Goal: Task Accomplishment & Management: Use online tool/utility

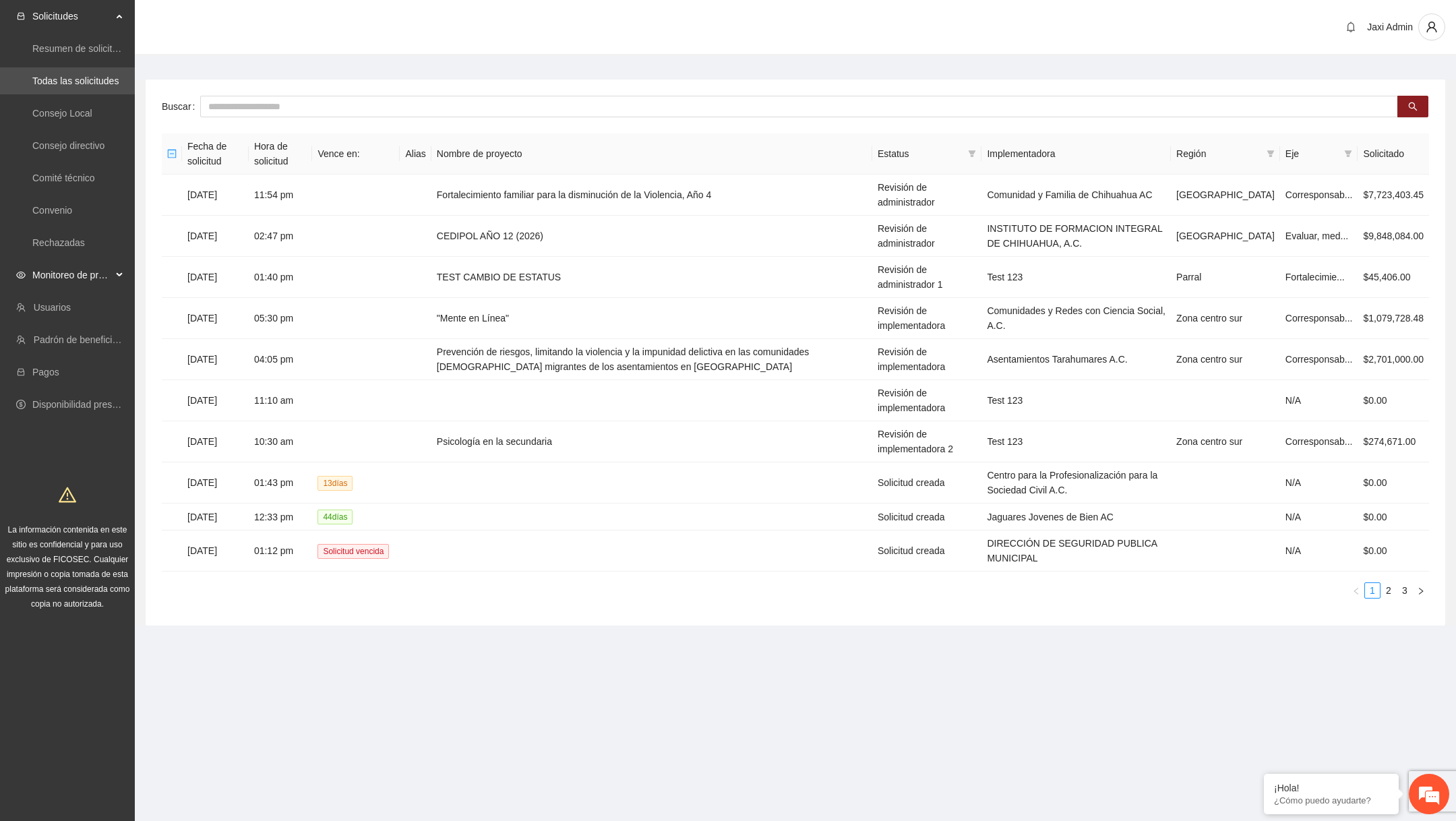
click at [90, 274] on span "Monitoreo de proyectos" at bounding box center [72, 275] width 80 height 27
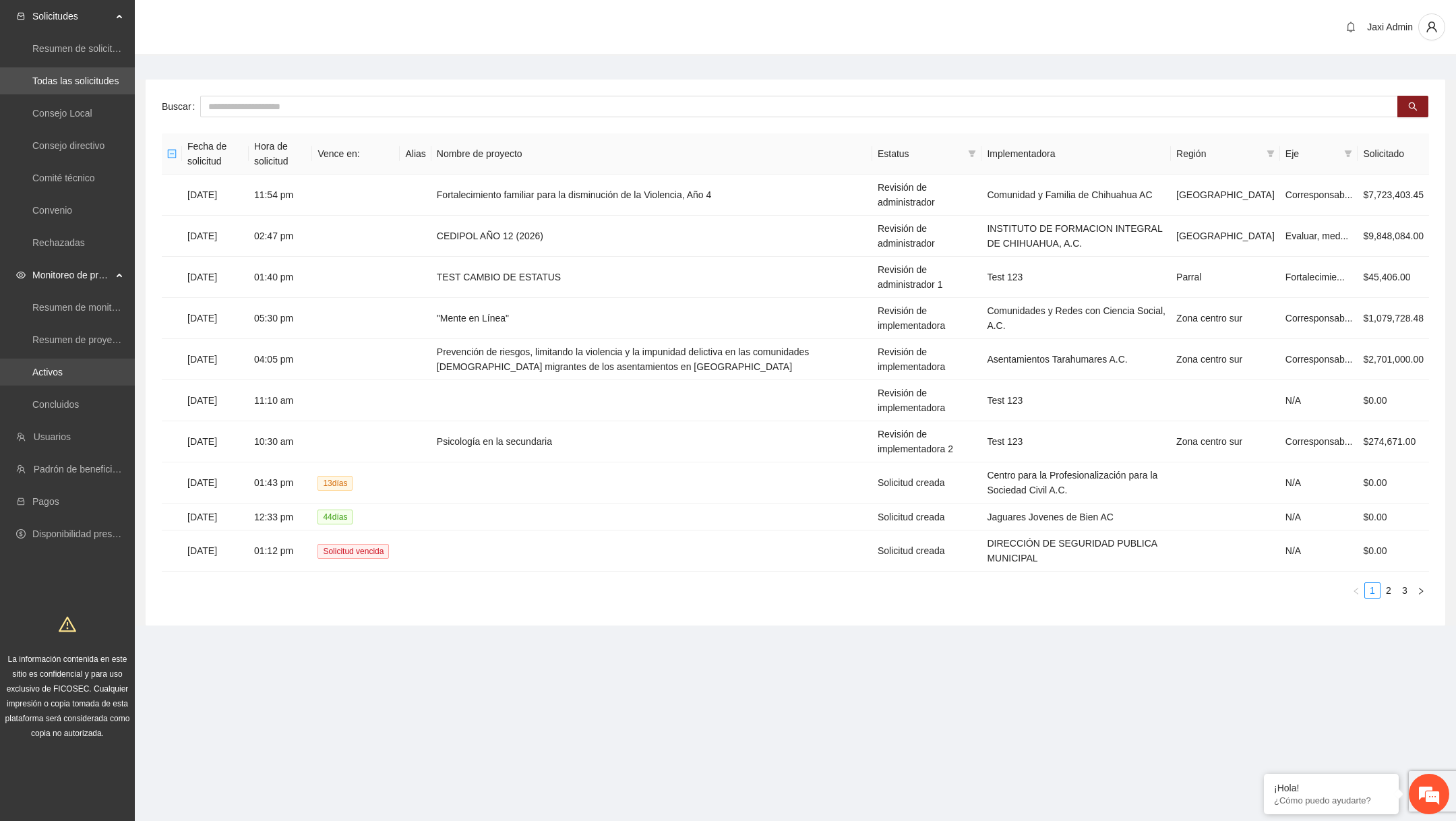
click at [62, 369] on link "Activos" at bounding box center [48, 373] width 31 height 11
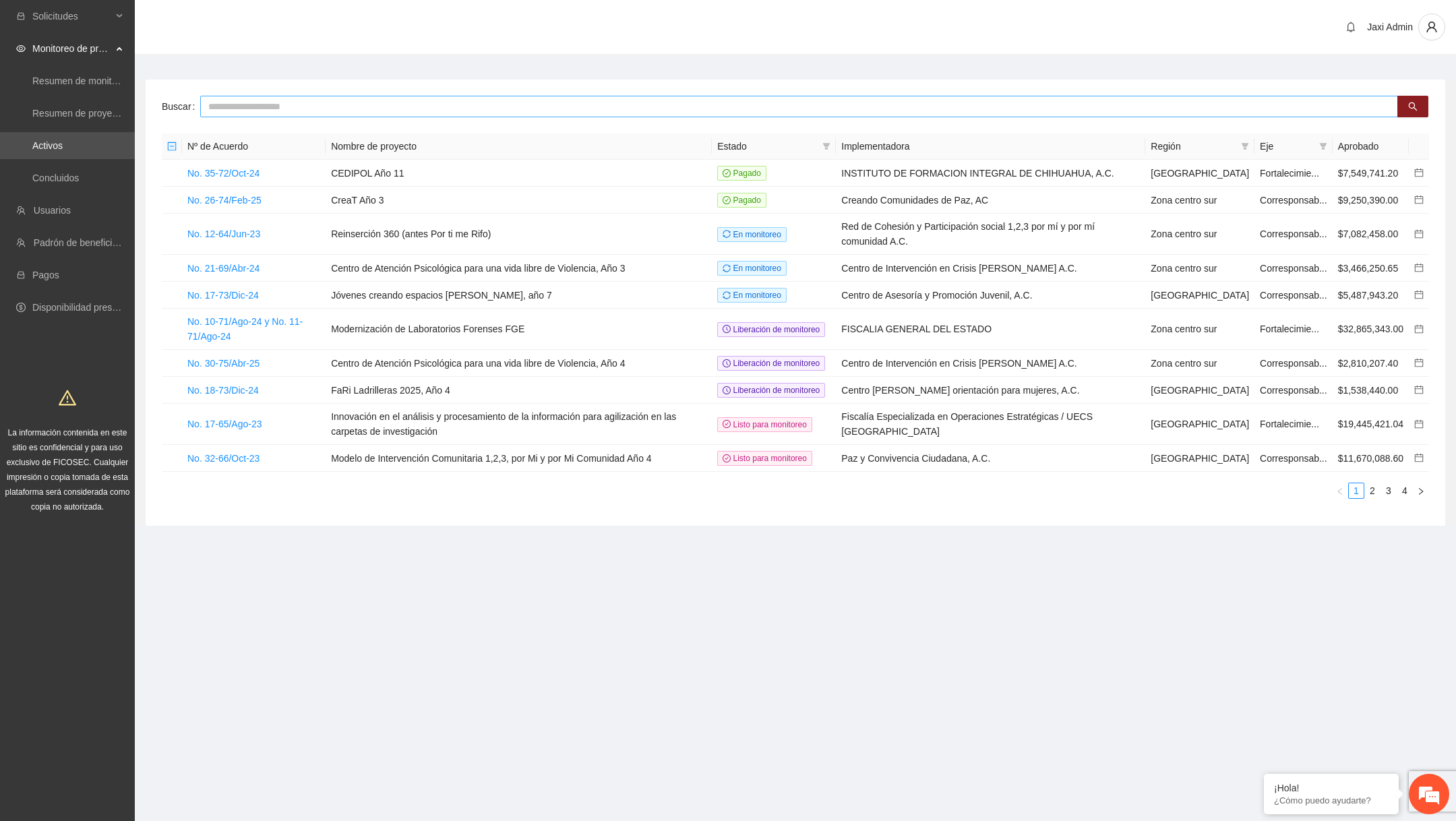
click at [332, 109] on input "text" at bounding box center [799, 107] width 1198 height 22
type input "*"
type input "****"
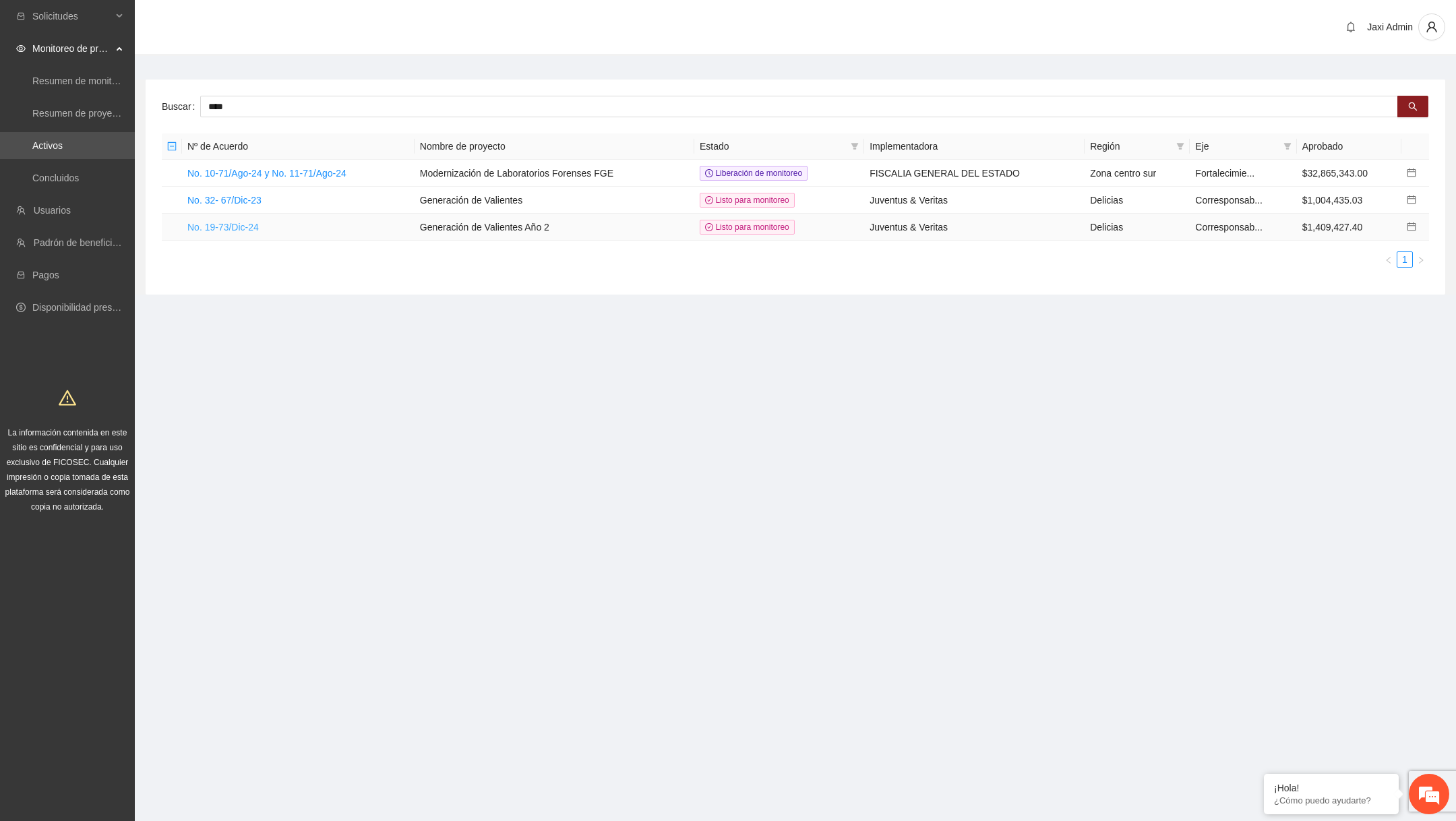
click at [243, 223] on link "No. 19-73/Dic-24" at bounding box center [222, 227] width 71 height 11
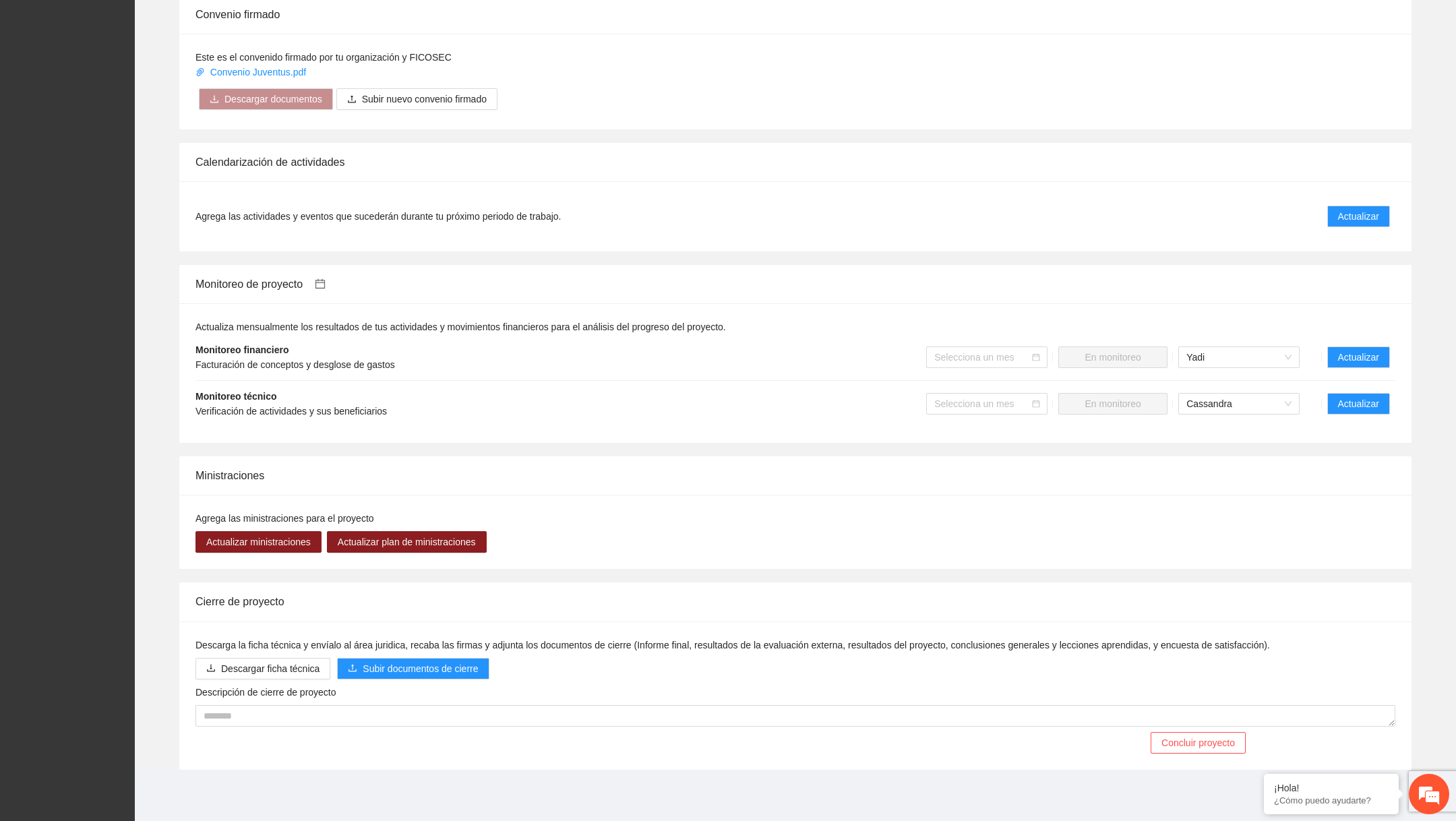
scroll to position [1017, 0]
click at [1370, 395] on button "Actualizar" at bounding box center [1358, 404] width 62 height 22
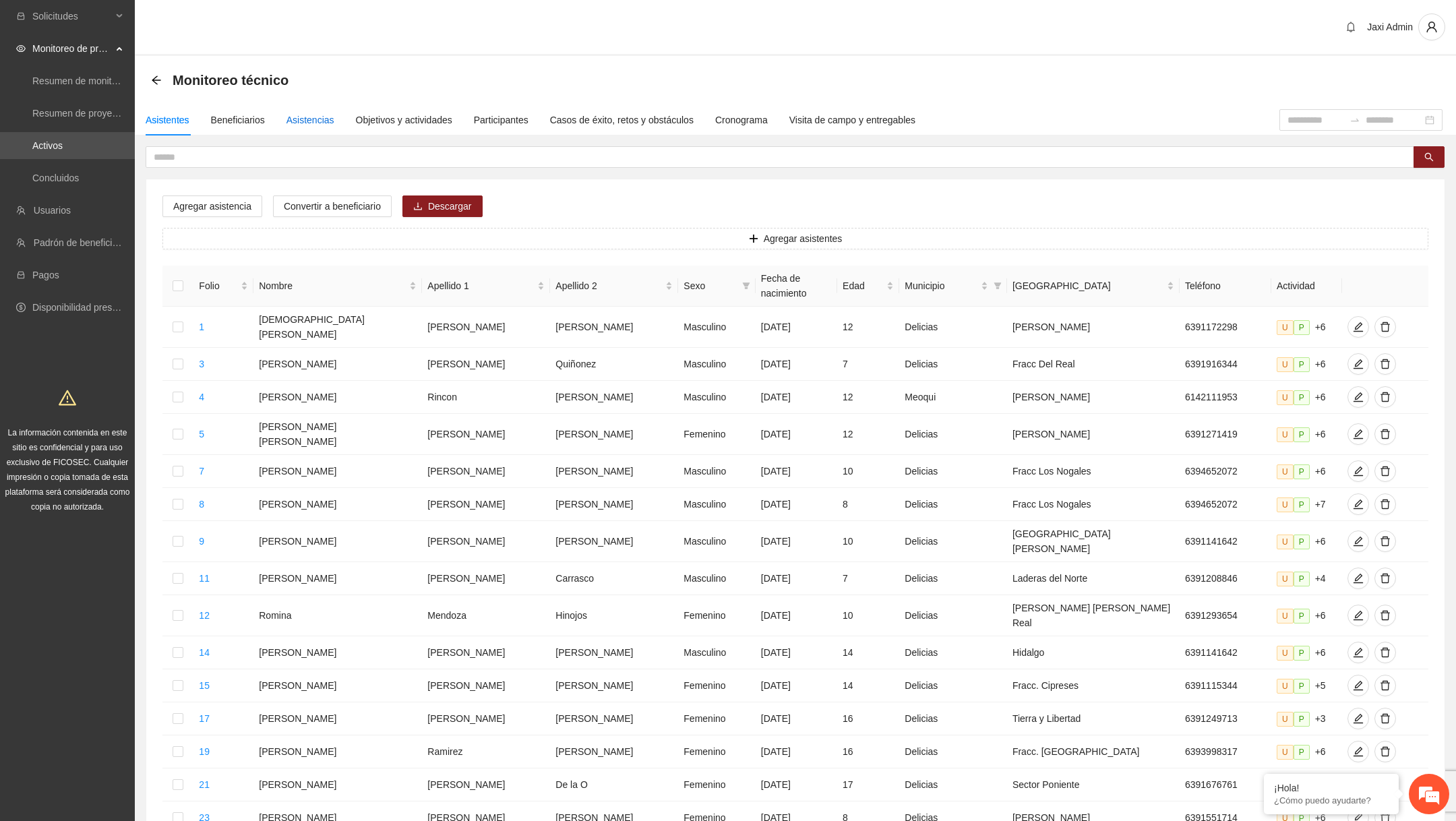
click at [335, 126] on div "Asistencias" at bounding box center [310, 119] width 48 height 14
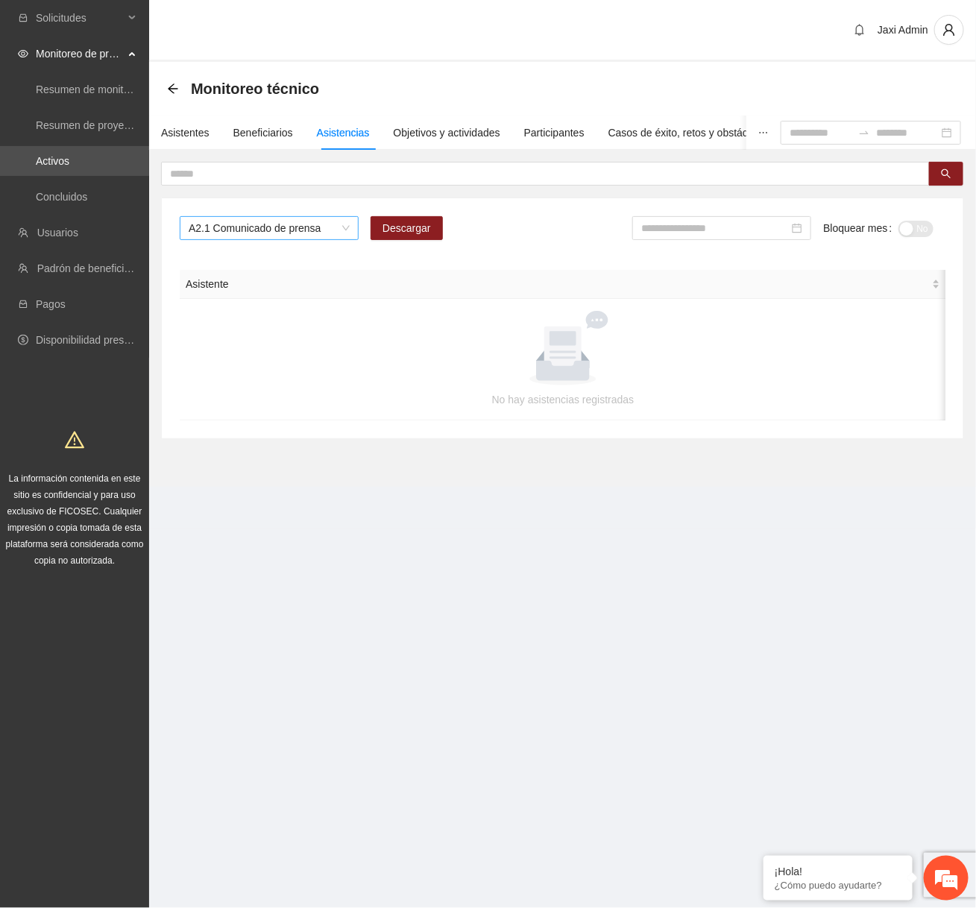
click at [320, 233] on span "A2.1 Comunicado de prensa" at bounding box center [269, 228] width 161 height 22
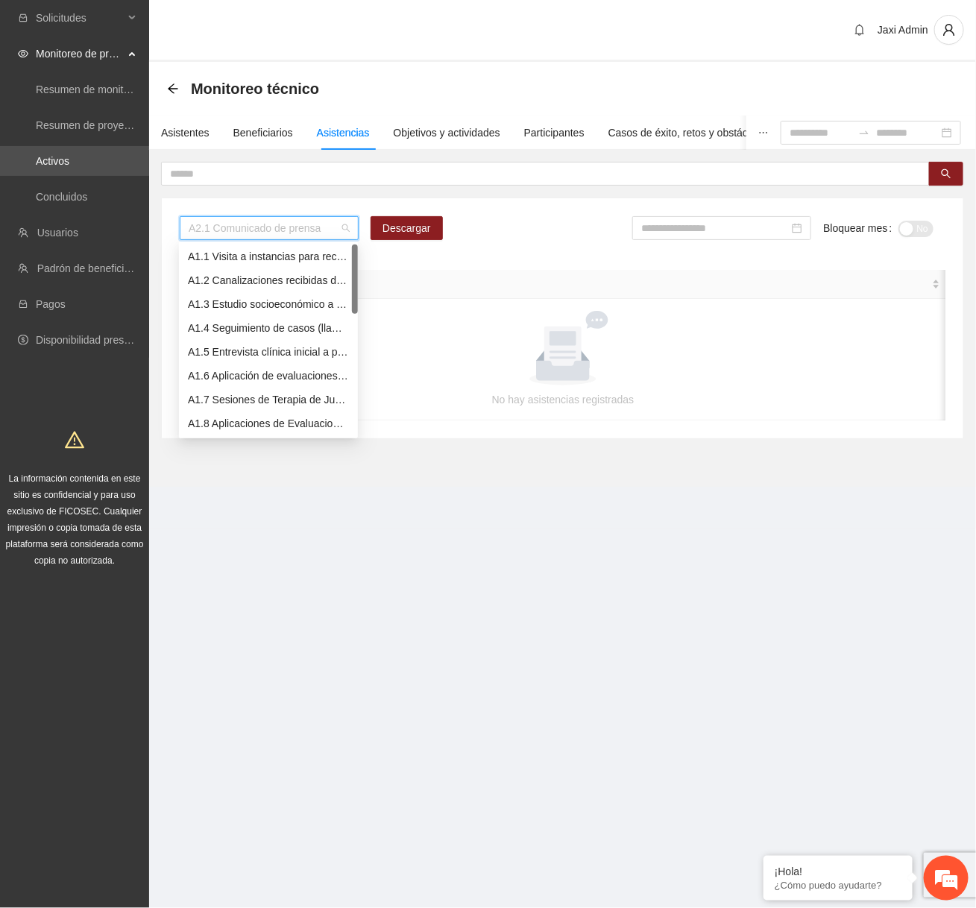
click at [271, 405] on div "A1.7 Sesiones de Terapia de Juego para niños y niñas" at bounding box center [268, 399] width 161 height 16
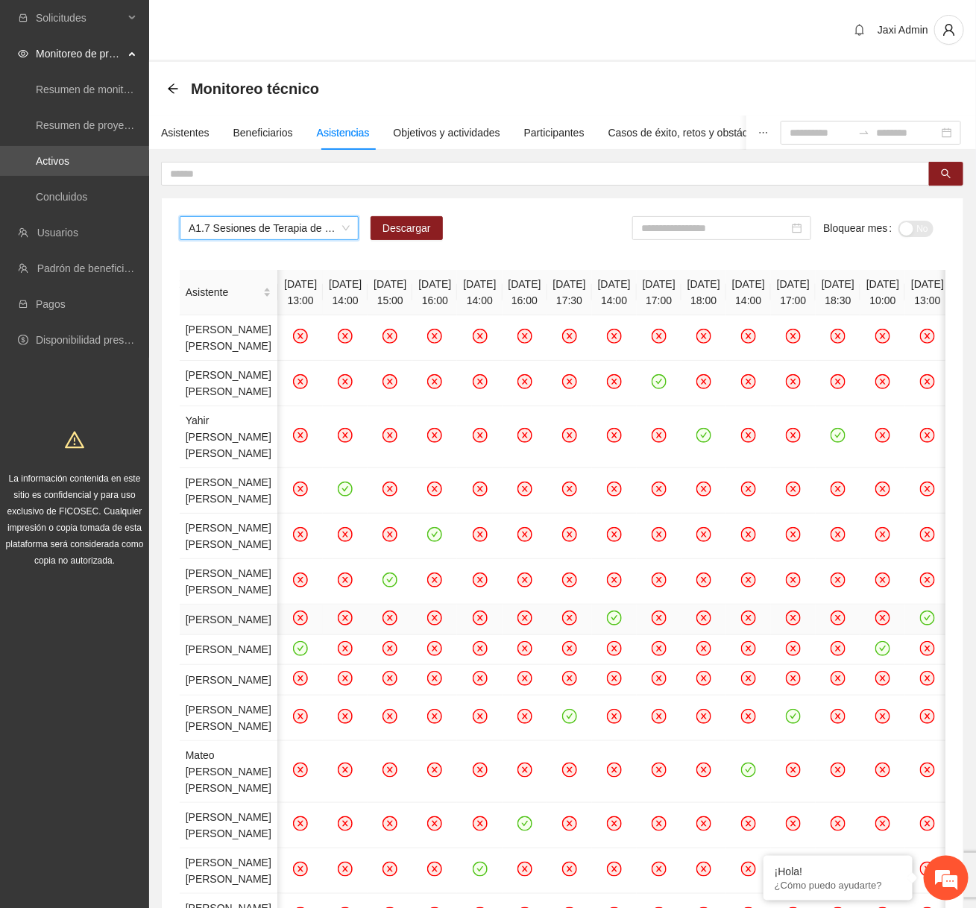
scroll to position [0, 117]
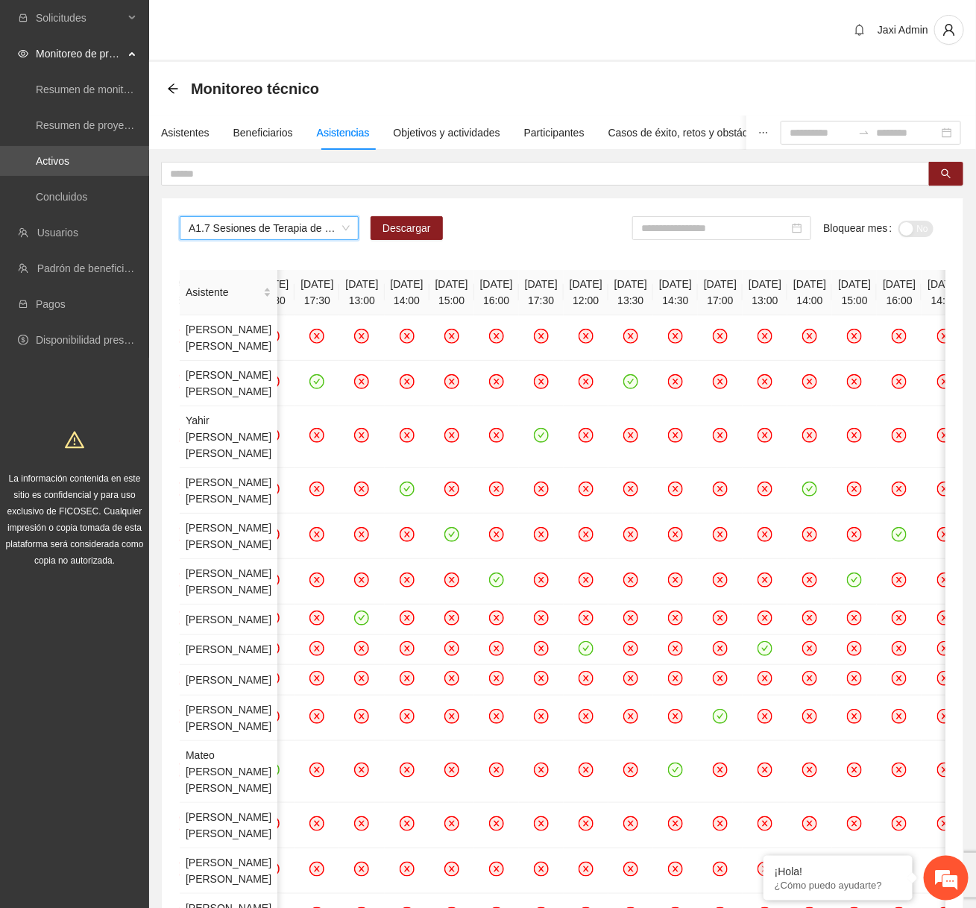
click at [307, 227] on span "A1.7 Sesiones de Terapia de Juego para niños y niñas" at bounding box center [269, 228] width 161 height 22
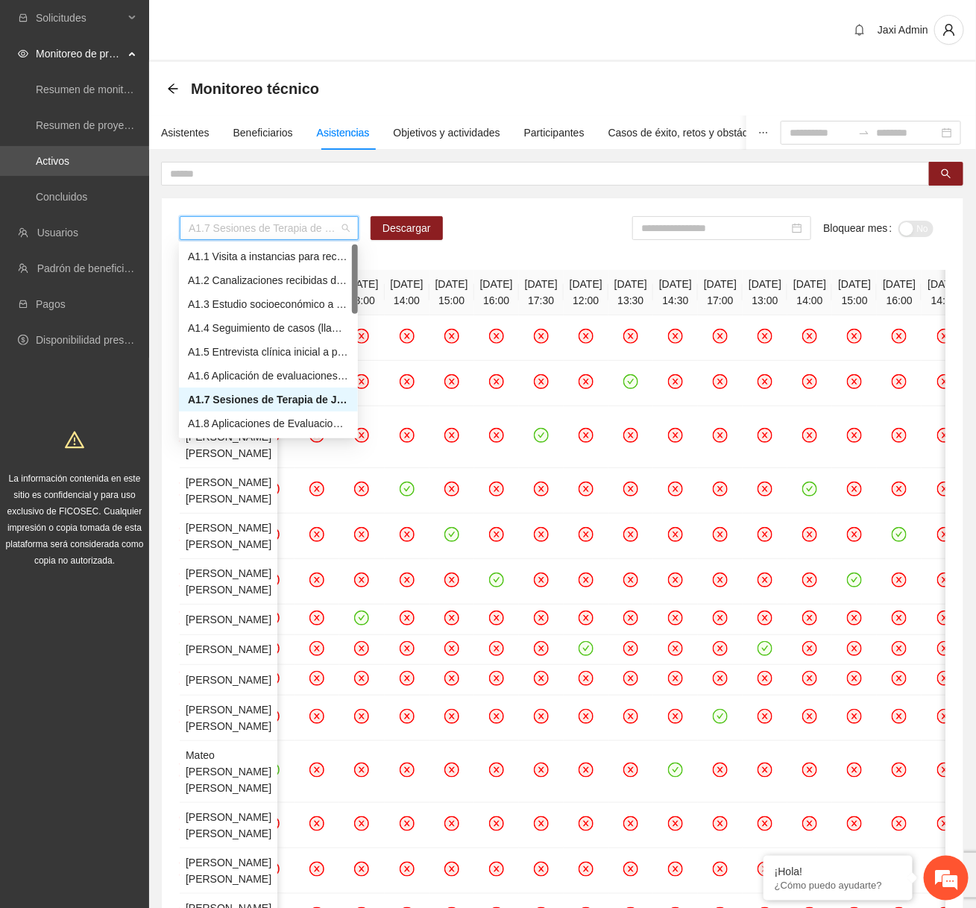
click at [239, 397] on div "A1.7 Sesiones de Terapia de Juego para niños y niñas" at bounding box center [268, 399] width 161 height 16
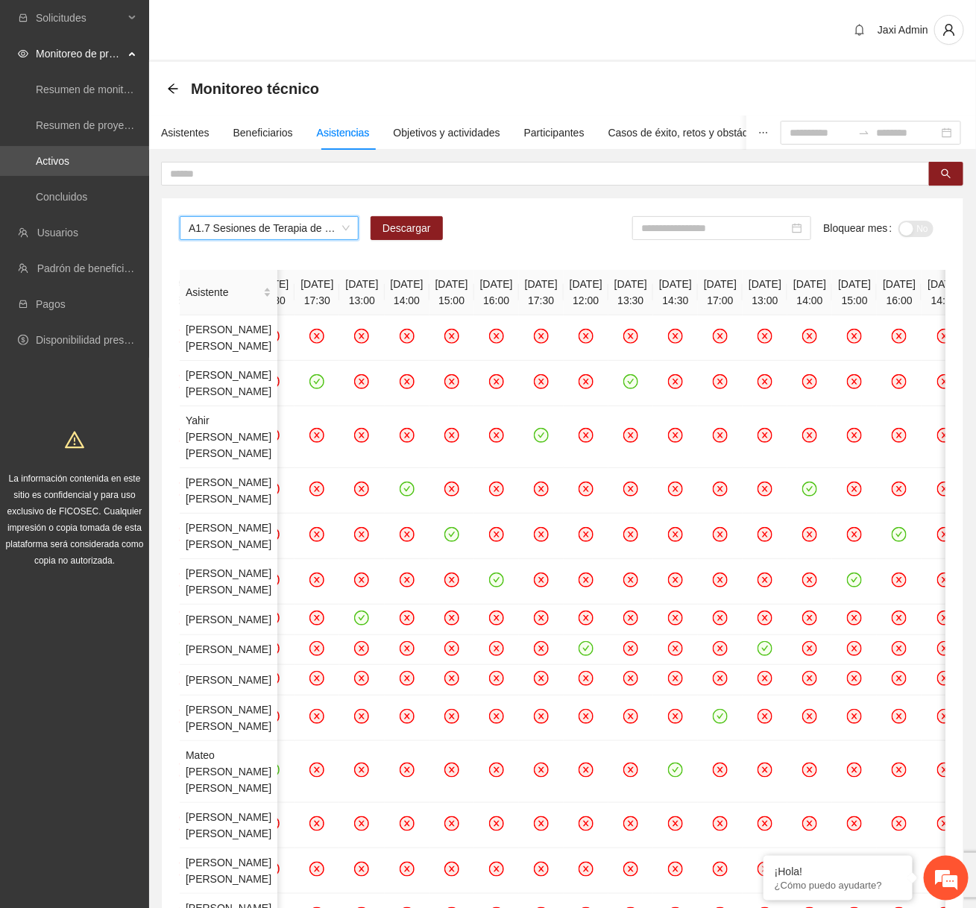
click at [311, 239] on span "A1.7 Sesiones de Terapia de Juego para niños y niñas" at bounding box center [269, 228] width 161 height 22
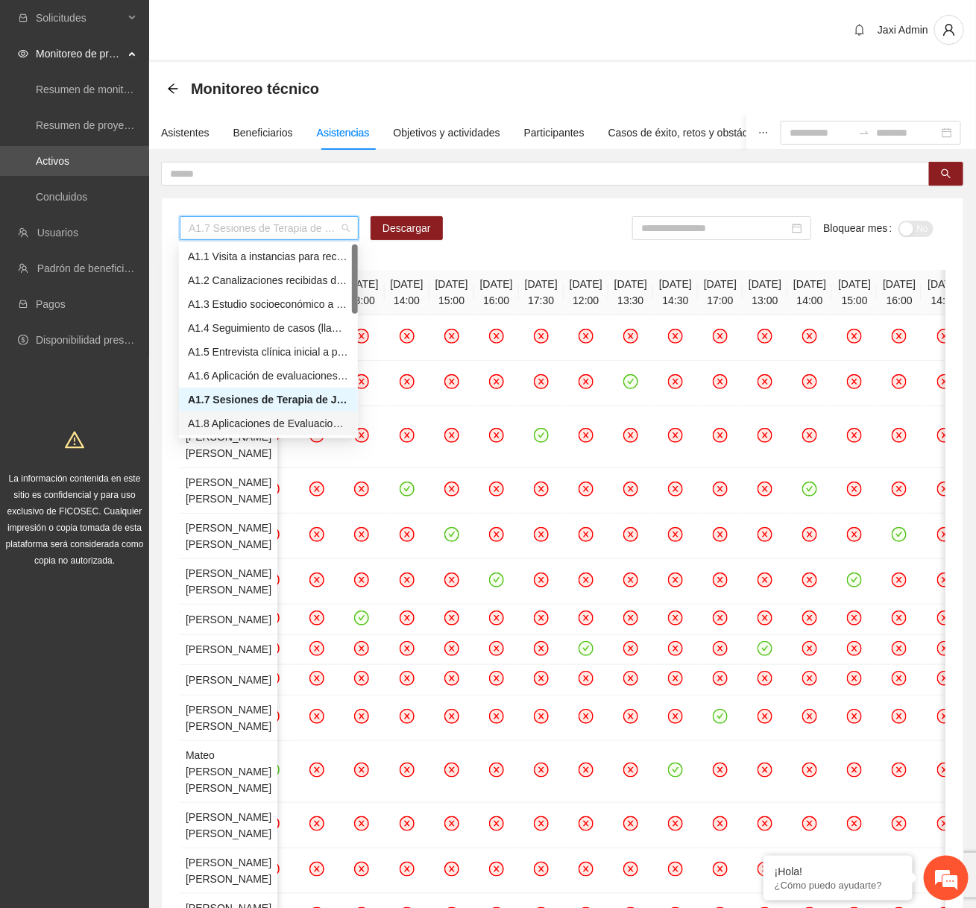
click at [247, 411] on div "A1.8 Aplicaciones de Evaluaciones Post a NN" at bounding box center [268, 423] width 179 height 24
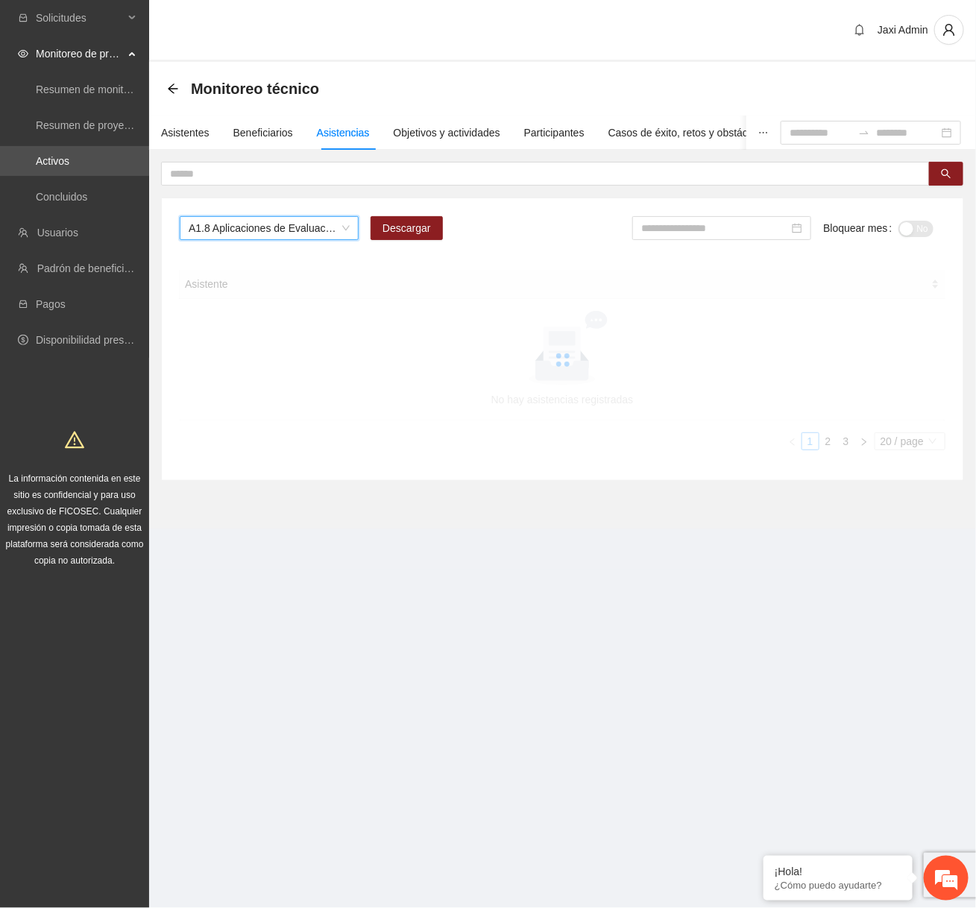
scroll to position [0, 0]
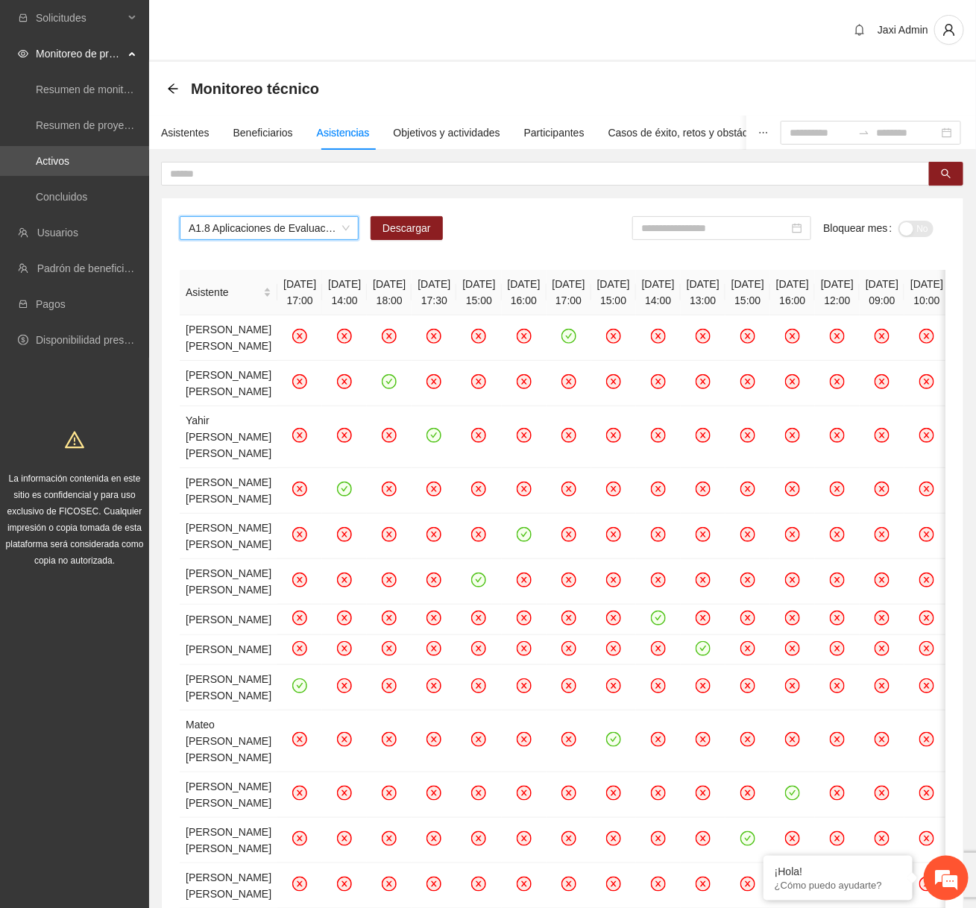
click at [280, 236] on span "A1.8 Aplicaciones de Evaluaciones Post a NN" at bounding box center [269, 228] width 161 height 22
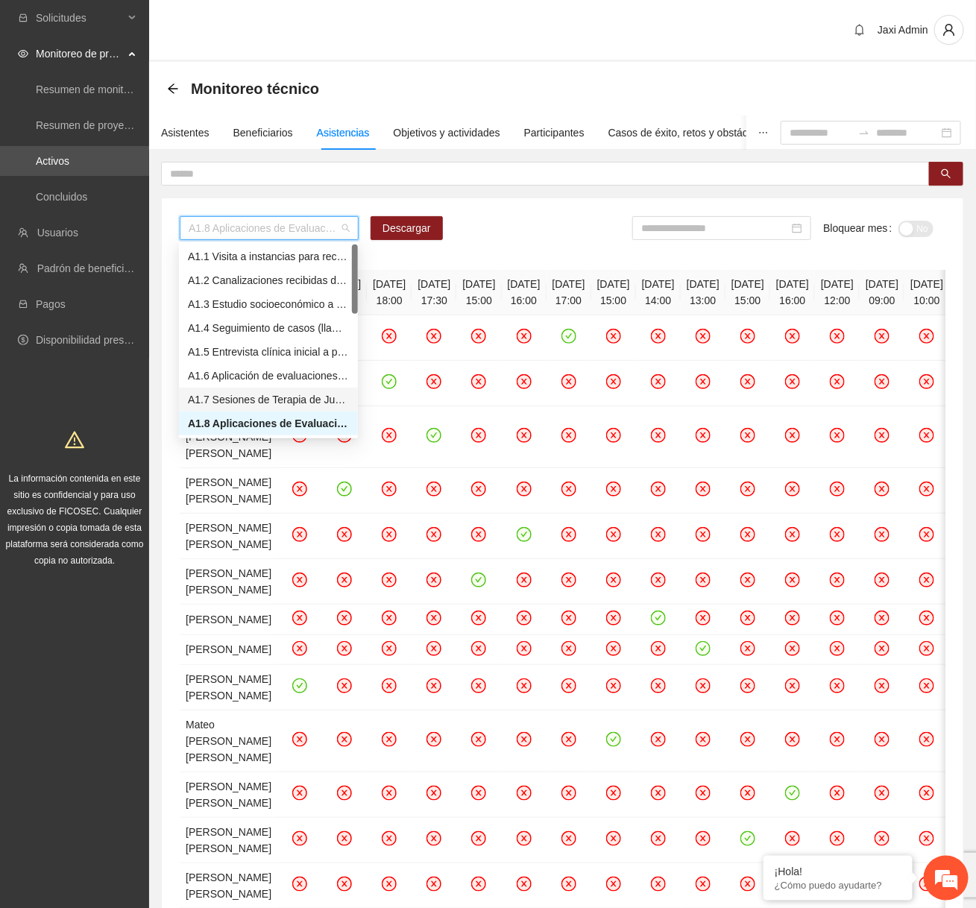
click at [229, 396] on div "A1.7 Sesiones de Terapia de Juego para niños y niñas" at bounding box center [268, 399] width 161 height 16
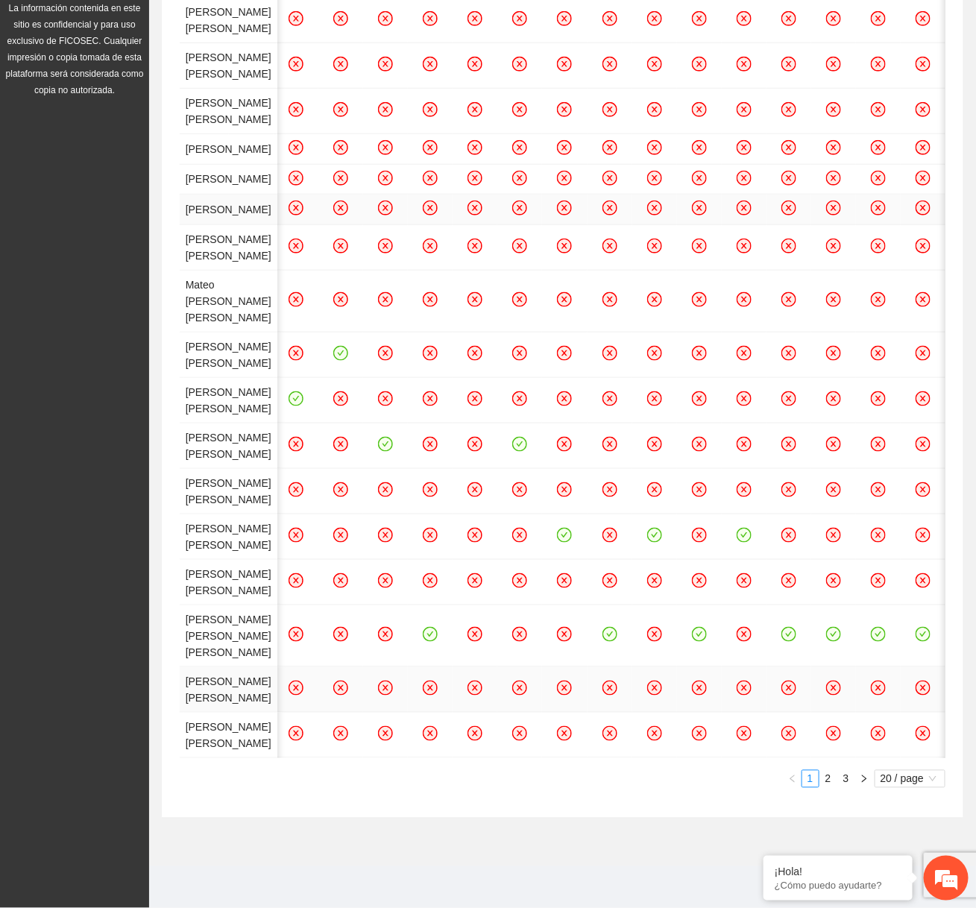
scroll to position [1035, 0]
click at [830, 783] on link "2" at bounding box center [828, 779] width 16 height 16
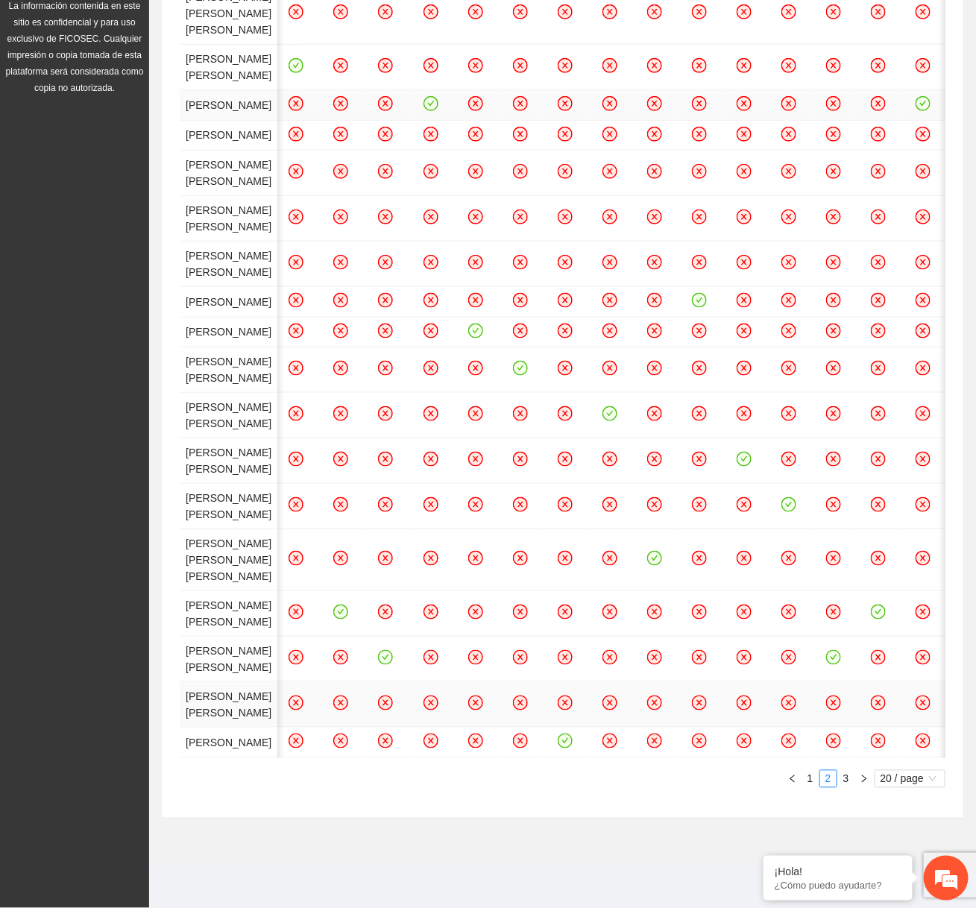
scroll to position [970, 0]
click at [843, 773] on link "3" at bounding box center [846, 779] width 16 height 16
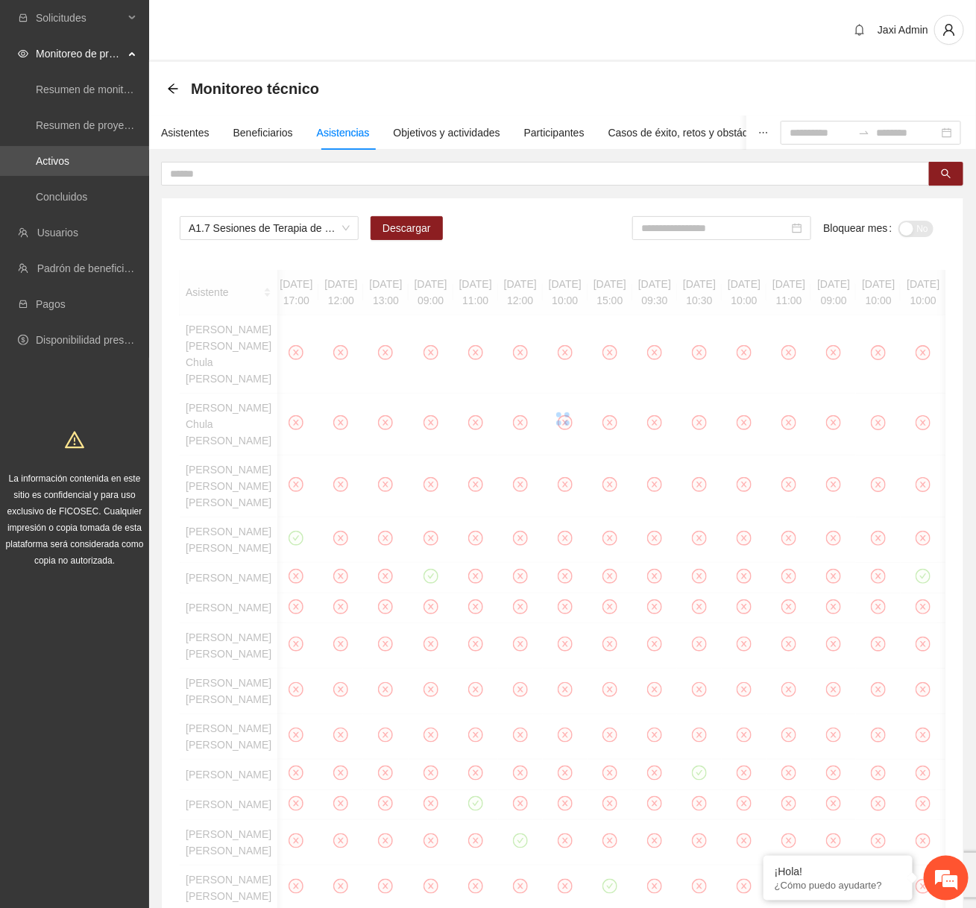
scroll to position [0, 226]
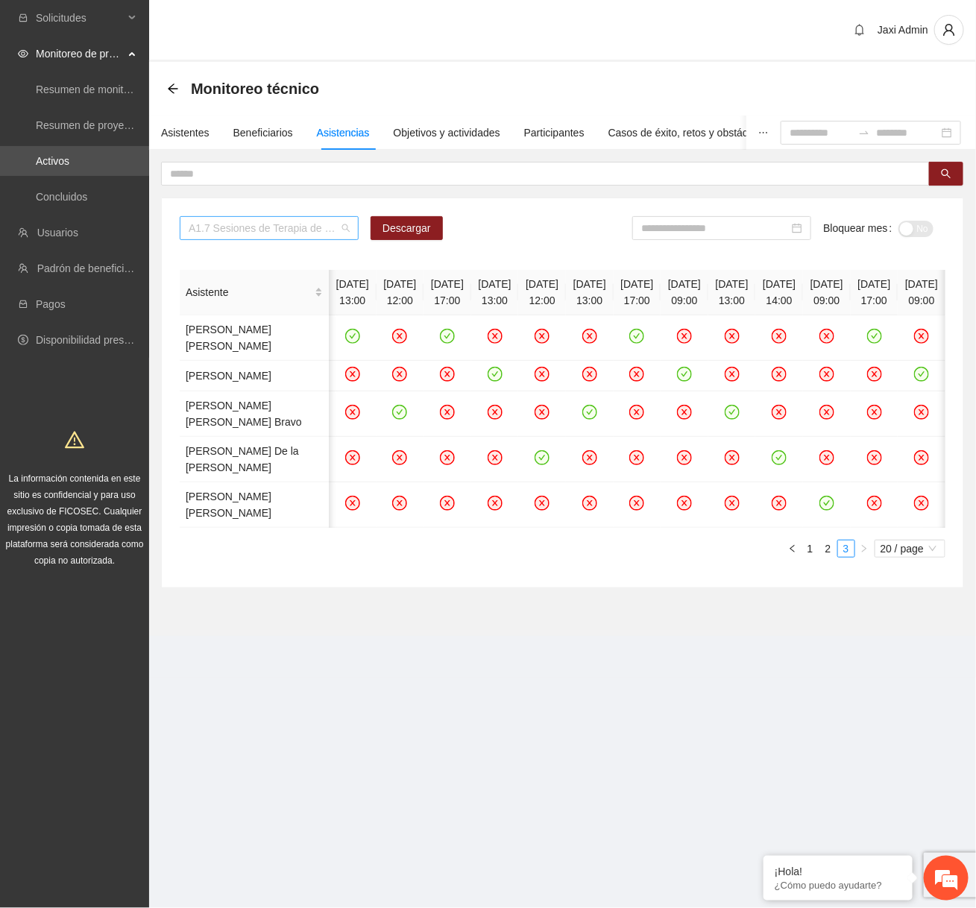
click at [267, 229] on span "A1.7 Sesiones de Terapia de Juego para niños y niñas" at bounding box center [269, 228] width 161 height 22
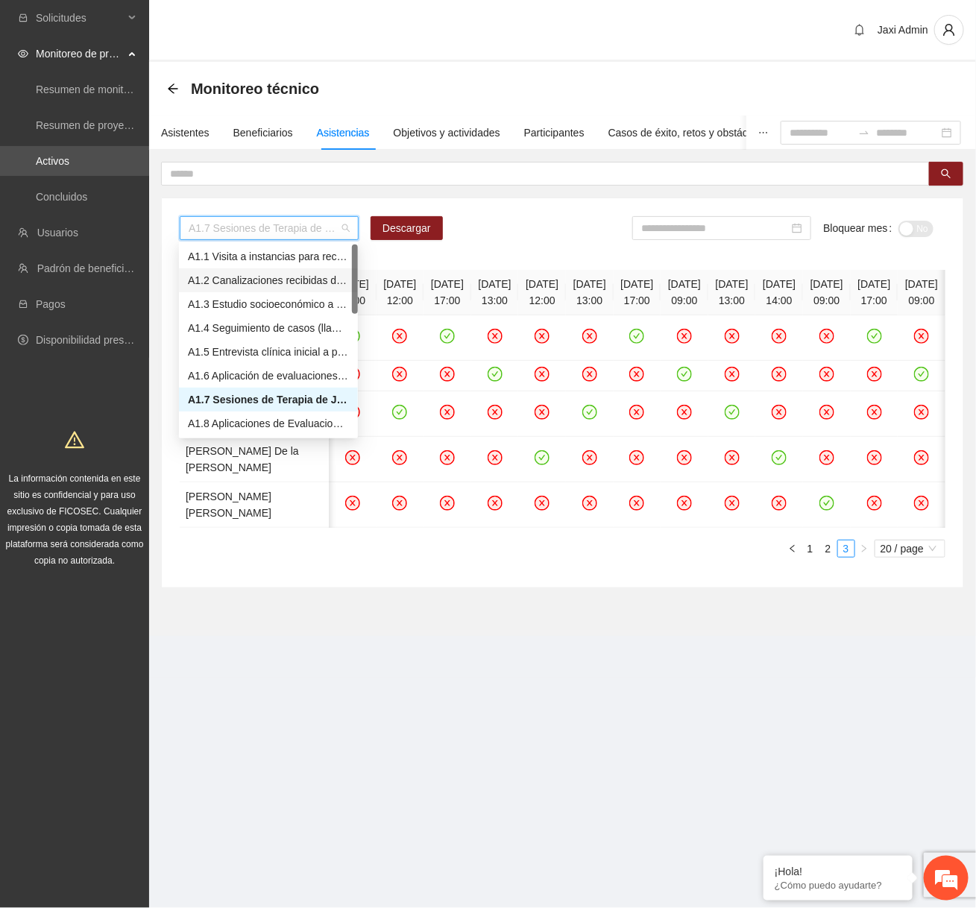
click at [259, 259] on div "A1.1 Visita a instancias para recibir y/o gestionar canalizaciones" at bounding box center [268, 256] width 161 height 16
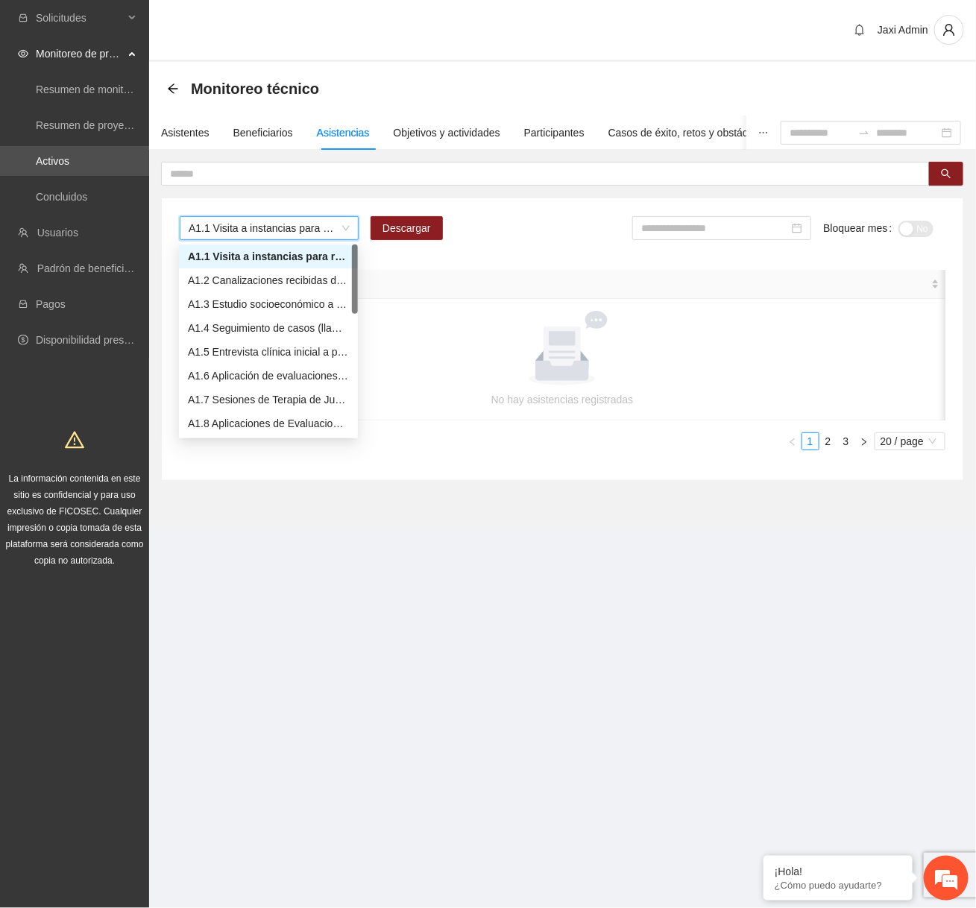
scroll to position [0, 0]
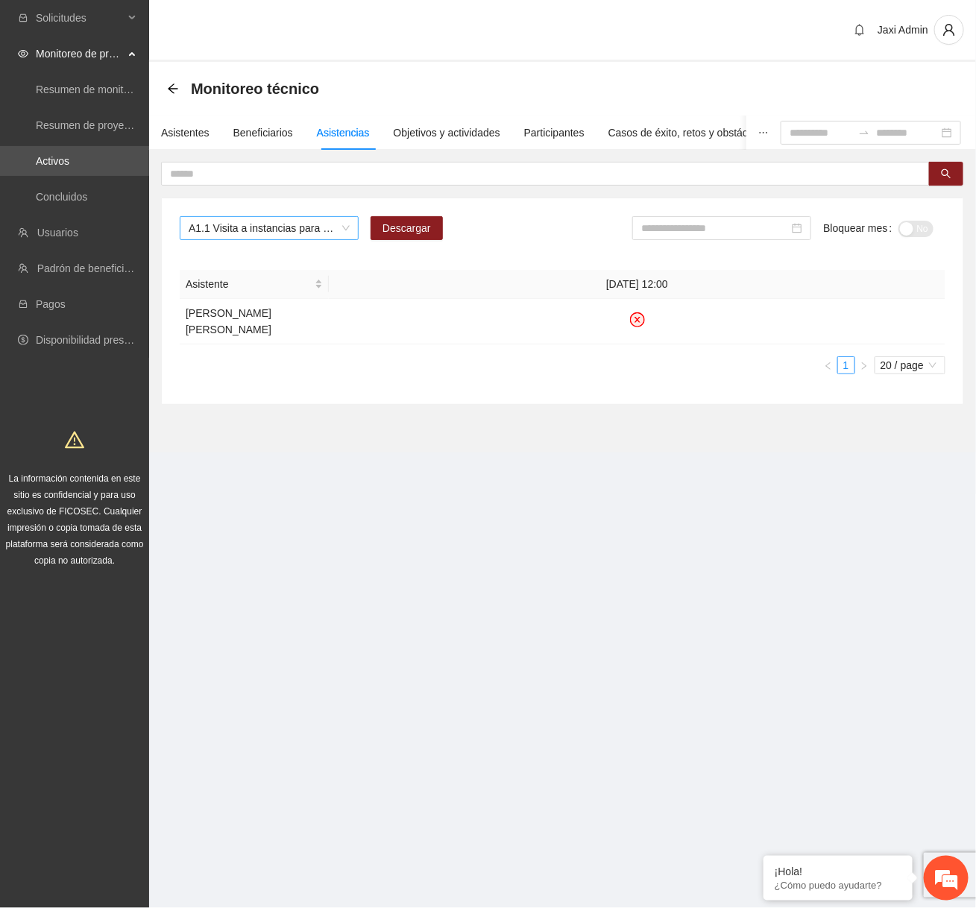
click at [332, 233] on span "A1.1 Visita a instancias para recibir y/o gestionar canalizaciones" at bounding box center [269, 228] width 161 height 22
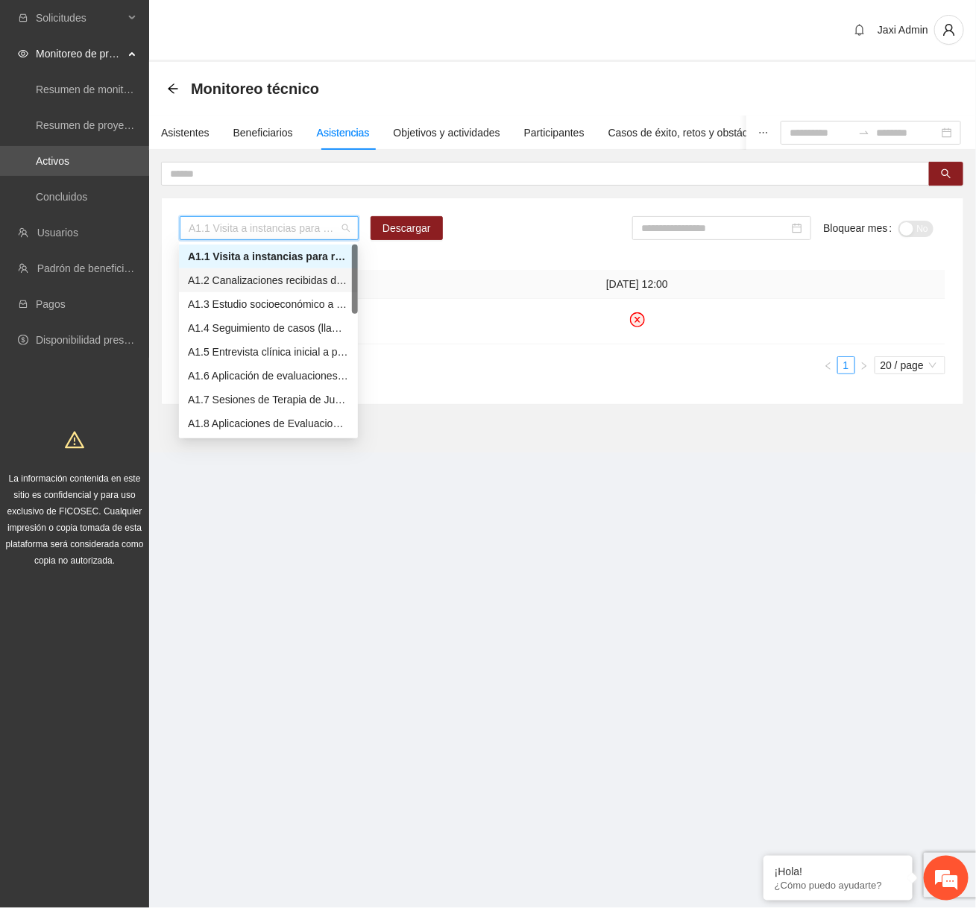
click at [306, 273] on div "A1.2 Canalizaciones recibidas de Instancias" at bounding box center [268, 280] width 161 height 16
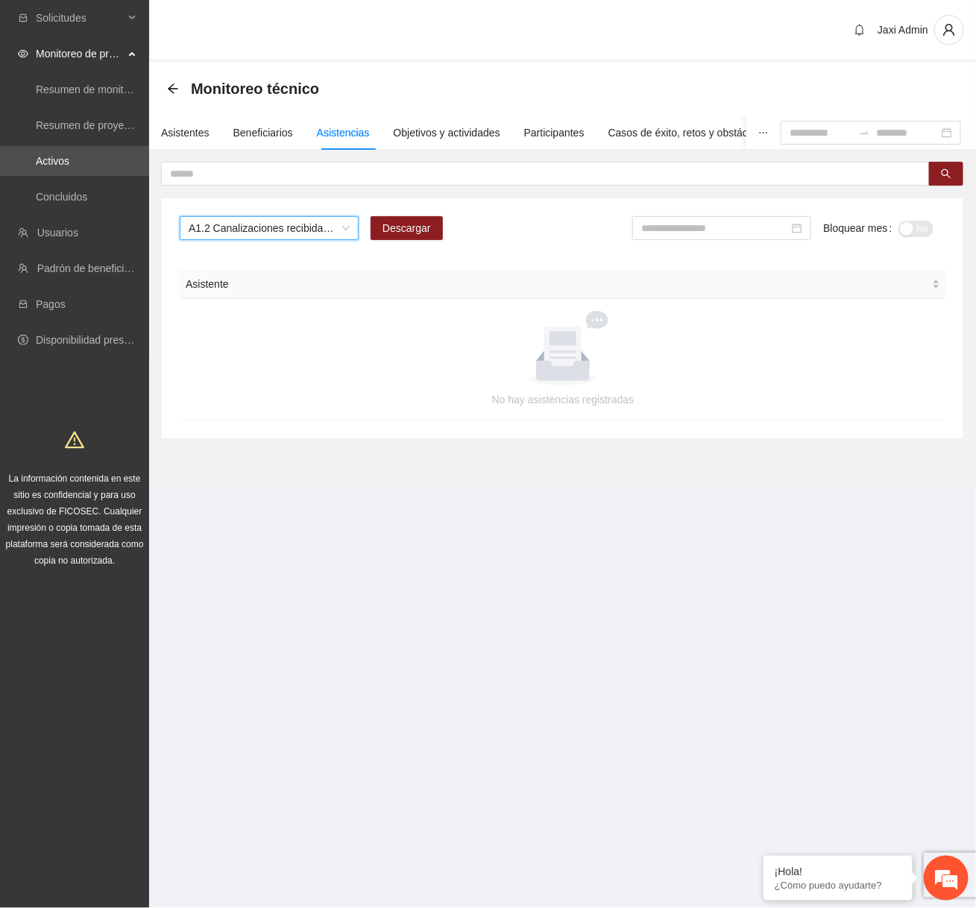
click at [320, 226] on span "A1.2 Canalizaciones recibidas de Instancias" at bounding box center [269, 228] width 161 height 22
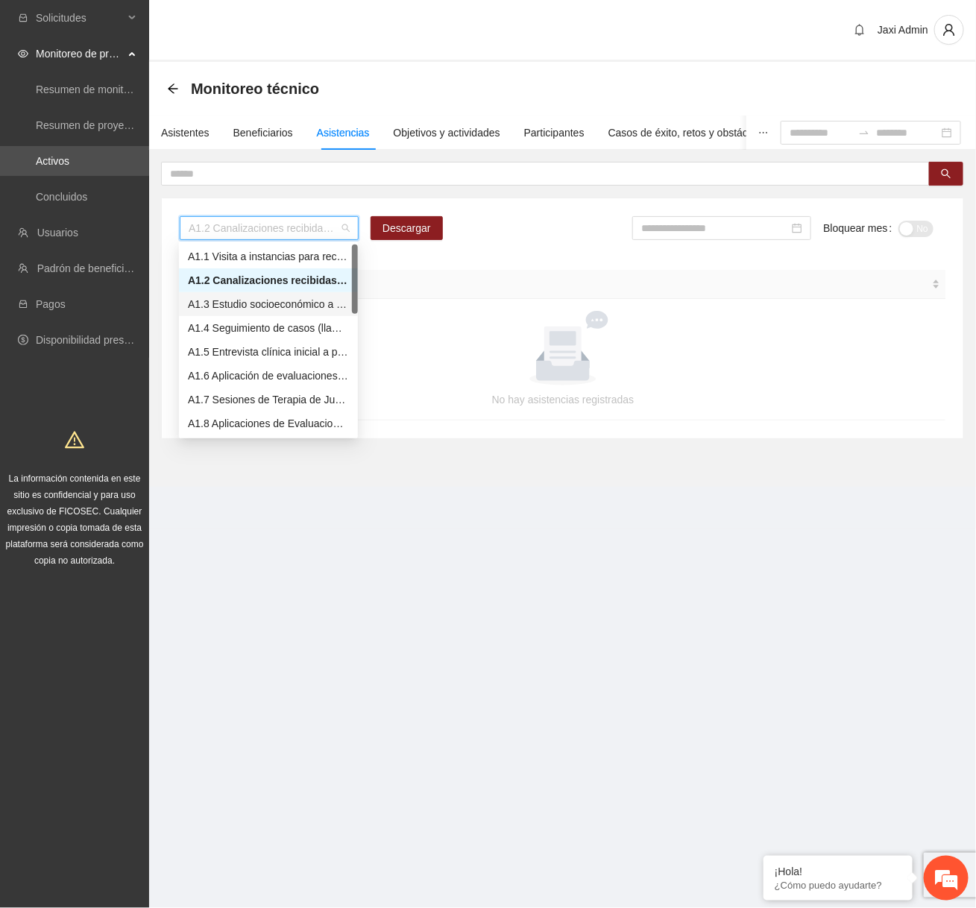
click at [286, 294] on div "A1.3 Estudio socioeconómico a padres o tutores" at bounding box center [268, 304] width 179 height 24
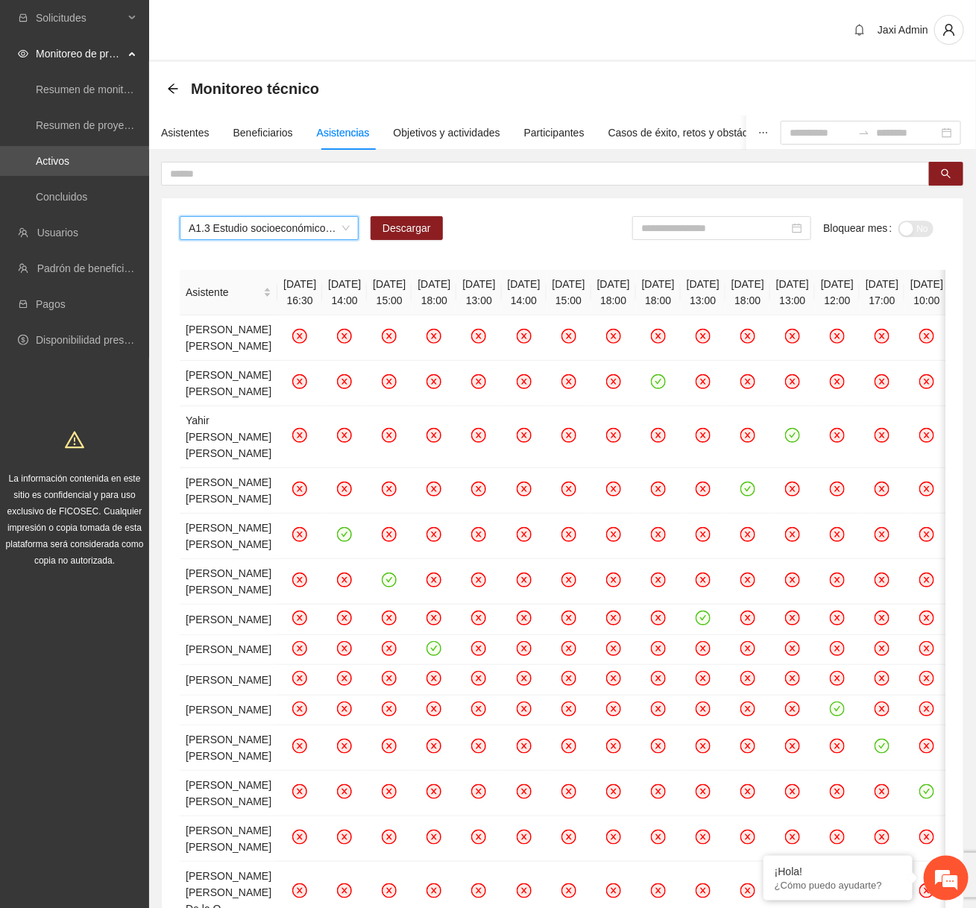
click at [319, 234] on span "A1.3 Estudio socioeconómico a padres o tutores" at bounding box center [269, 228] width 161 height 22
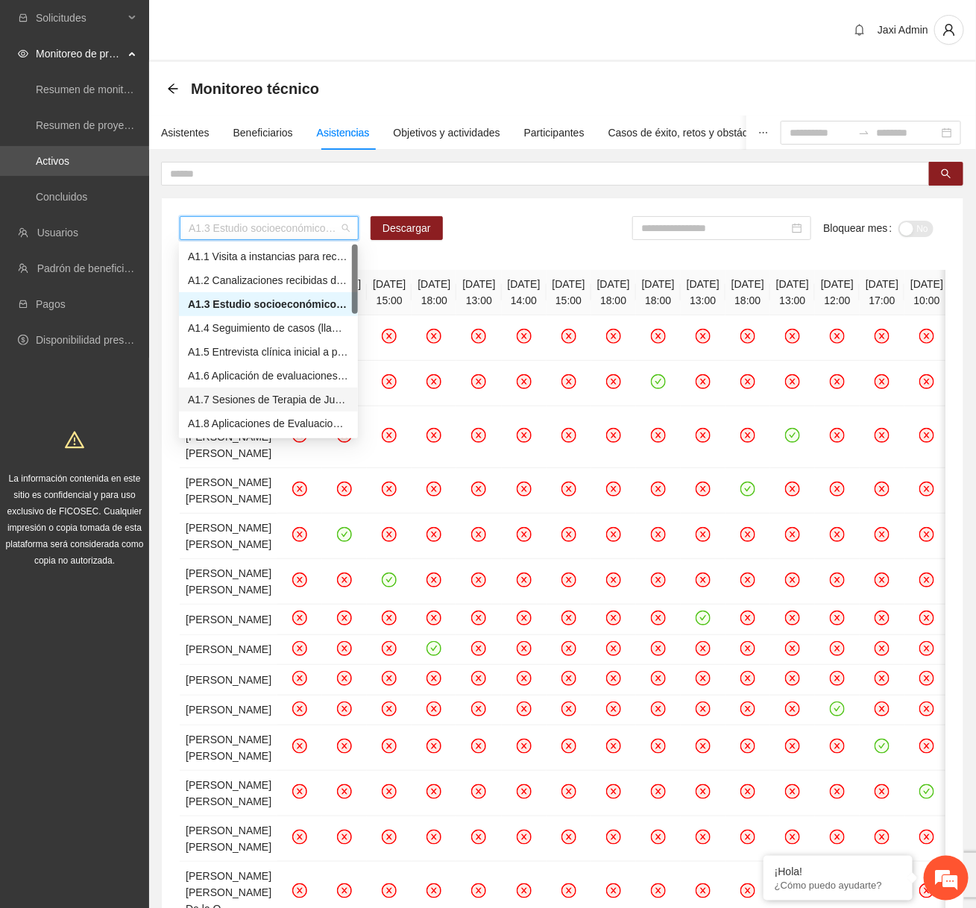
click at [237, 395] on div "A1.7 Sesiones de Terapia de Juego para niños y niñas" at bounding box center [268, 399] width 161 height 16
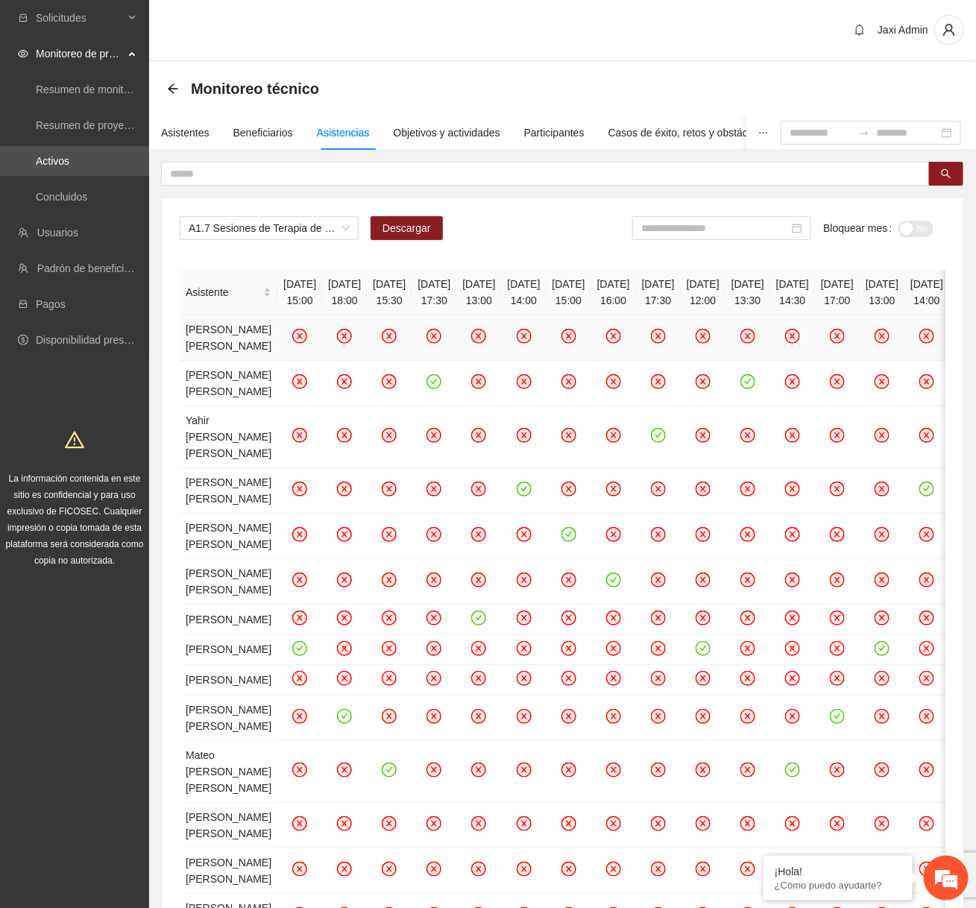
drag, startPoint x: 185, startPoint y: 329, endPoint x: 220, endPoint y: 391, distance: 71.1
click at [220, 361] on td "[PERSON_NAME] [PERSON_NAME]" at bounding box center [229, 337] width 98 height 45
copy td "[PERSON_NAME] [PERSON_NAME]"
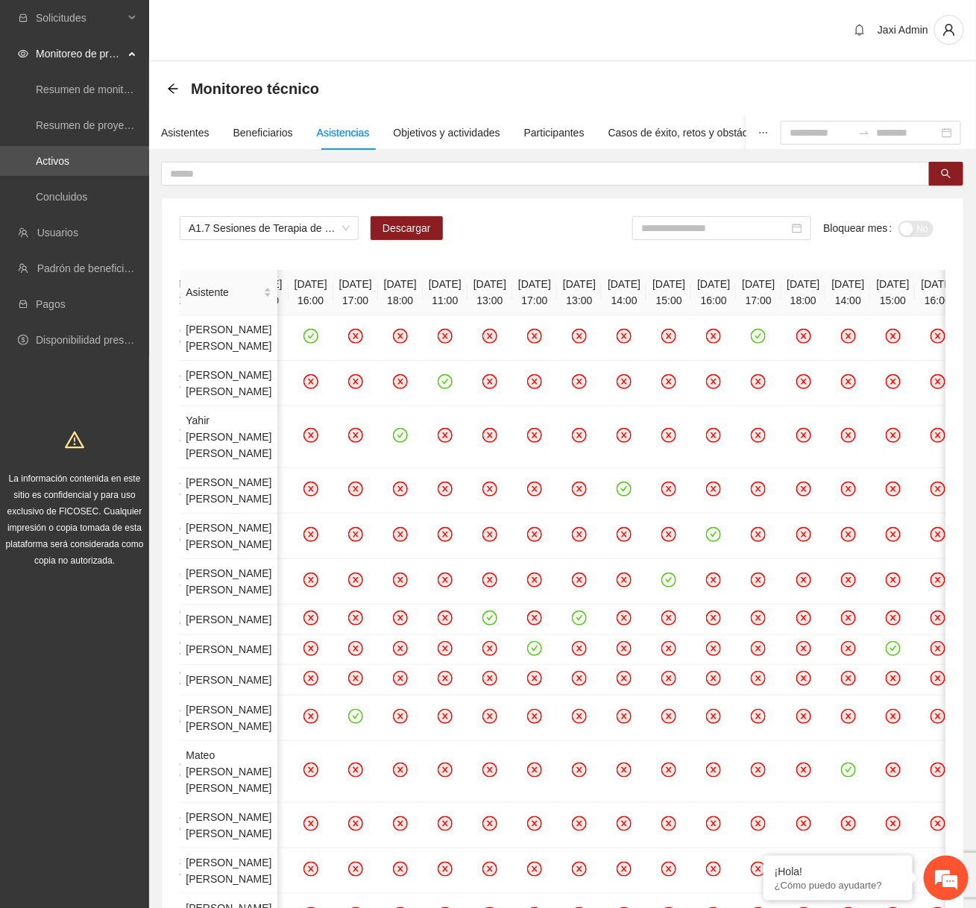
scroll to position [0, 1407]
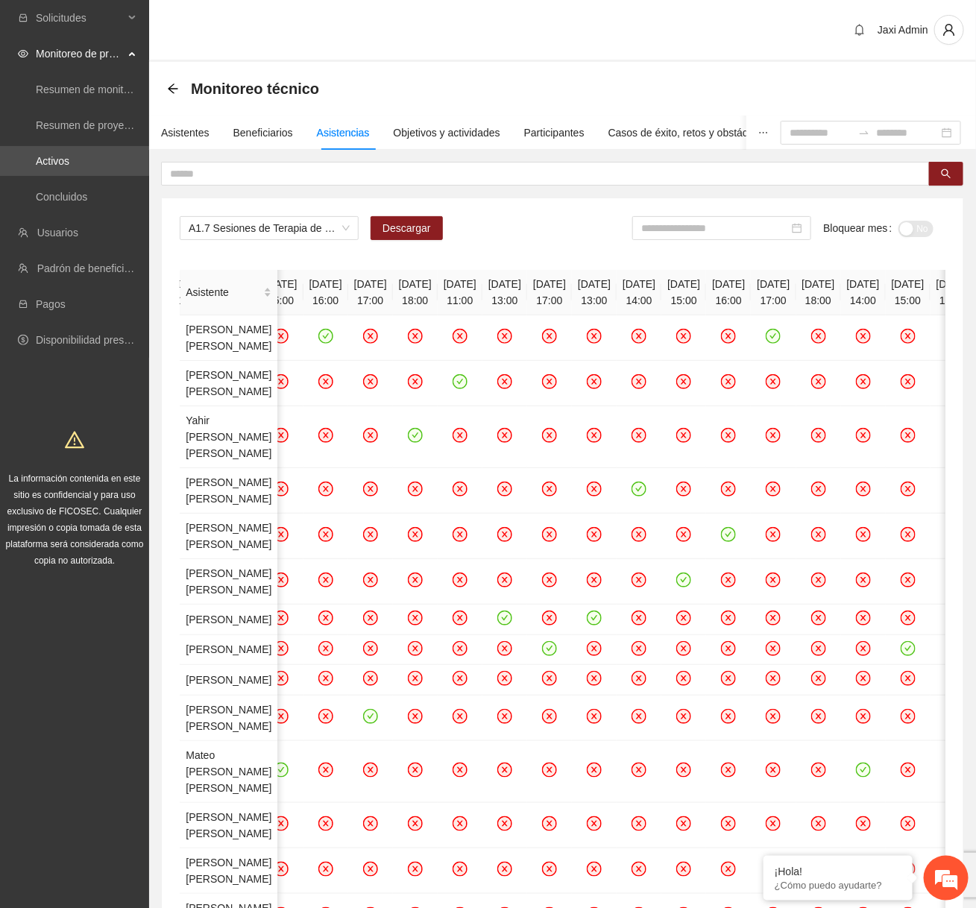
click at [34, 284] on th "[DATE] 18:30" at bounding box center [12, 292] width 45 height 45
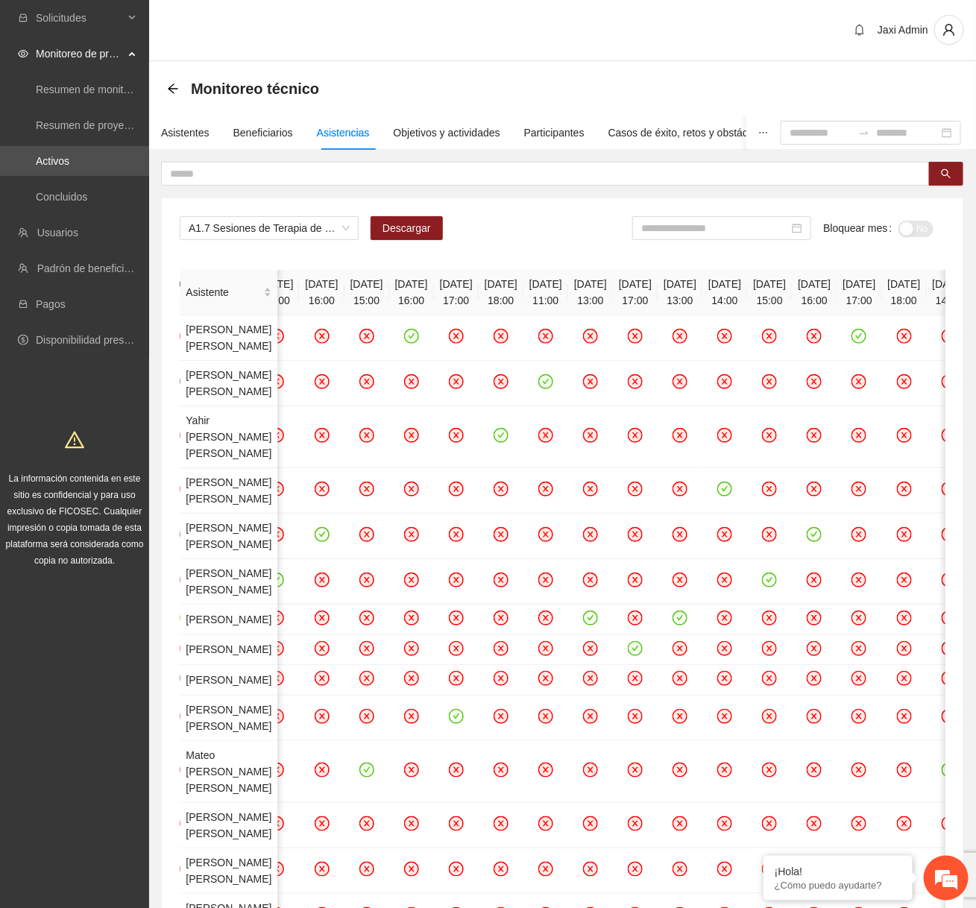
scroll to position [0, 1313]
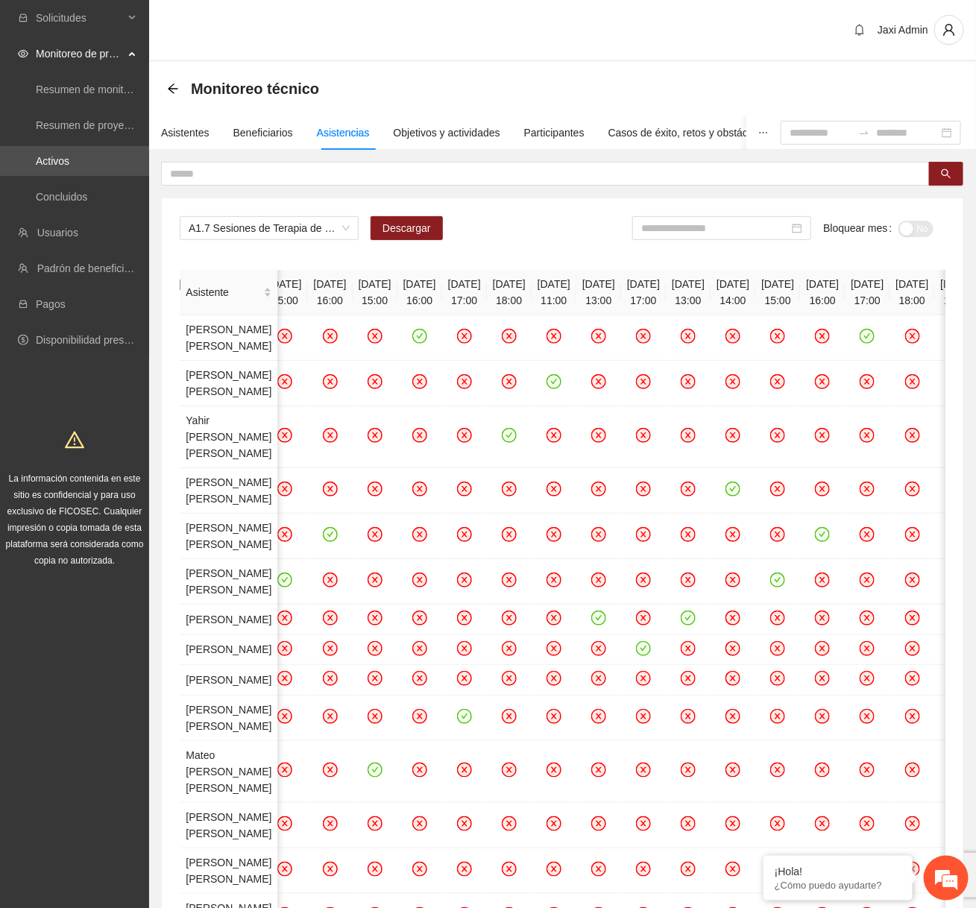
drag, startPoint x: 578, startPoint y: 283, endPoint x: 622, endPoint y: 303, distance: 47.4
click at [39, 303] on th "[DATE] 14:00" at bounding box center [16, 292] width 45 height 45
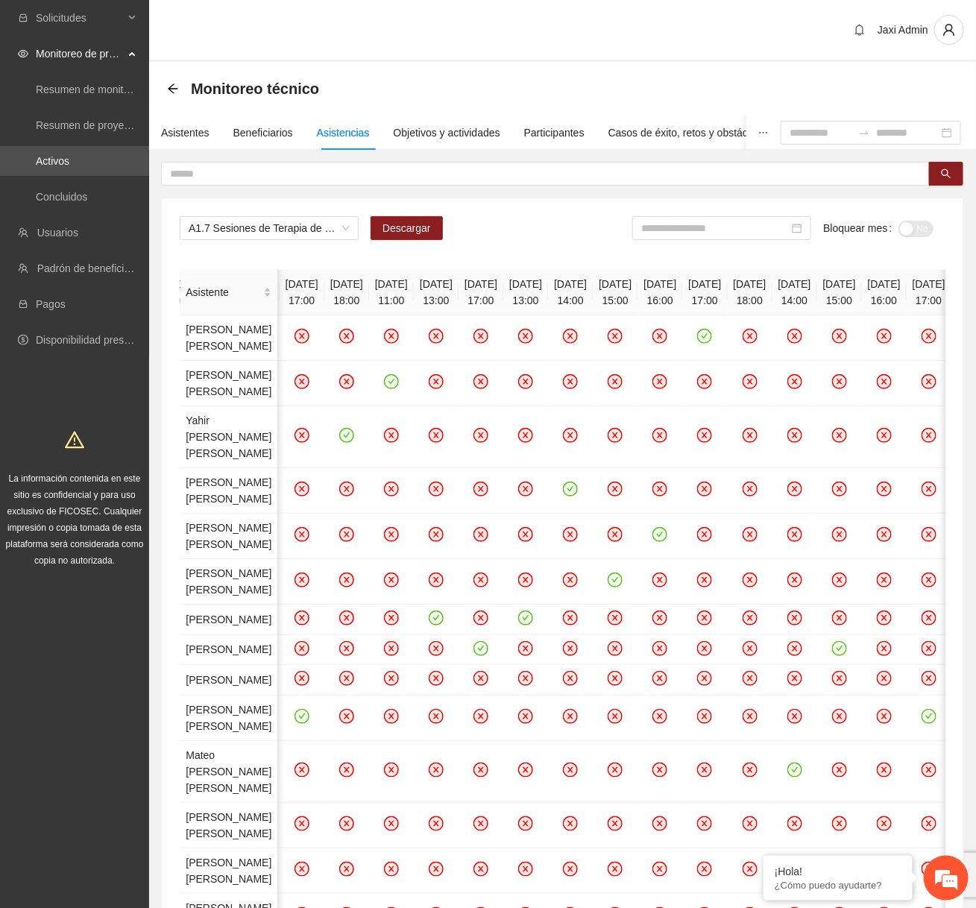
scroll to position [0, 1504]
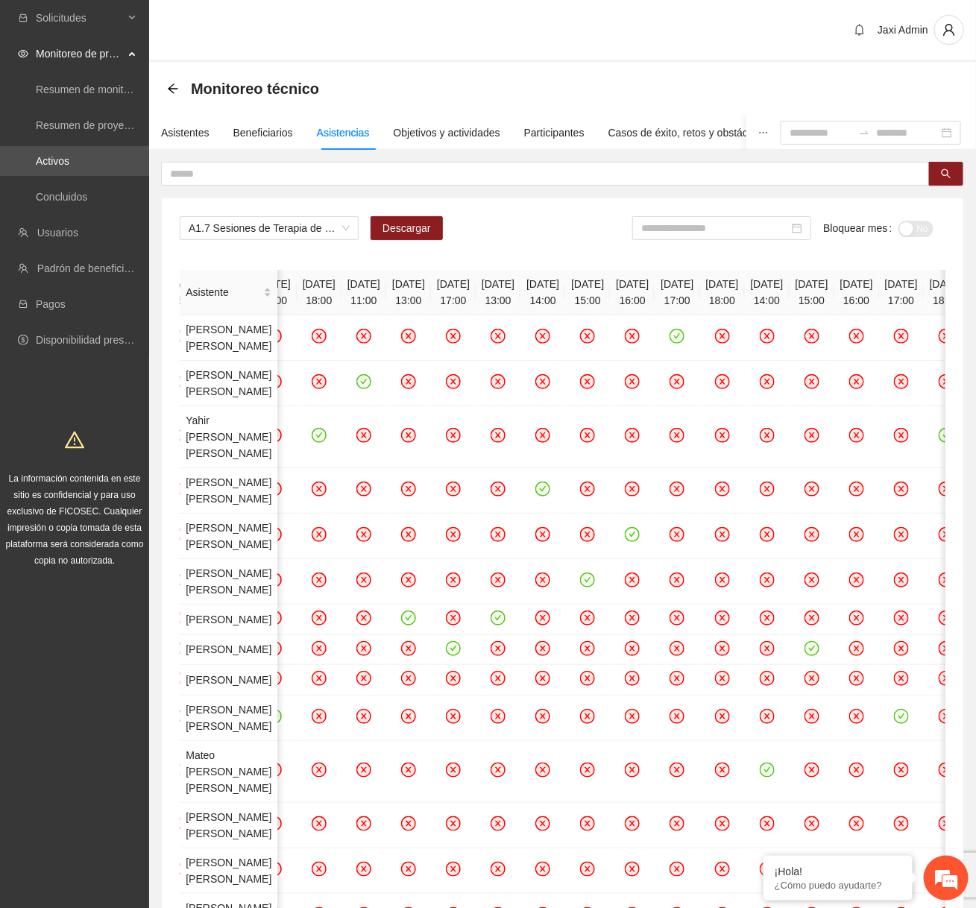
drag, startPoint x: 596, startPoint y: 279, endPoint x: 648, endPoint y: 303, distance: 57.0
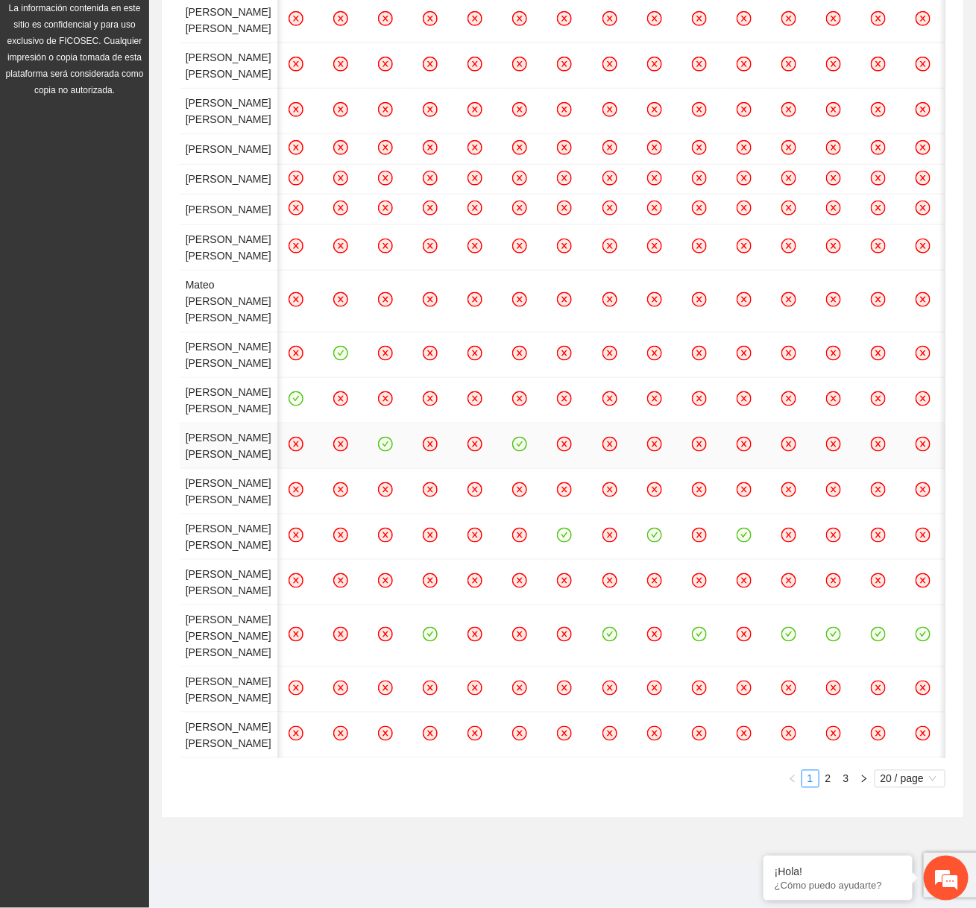
scroll to position [1035, 0]
click at [828, 781] on link "2" at bounding box center [828, 779] width 16 height 16
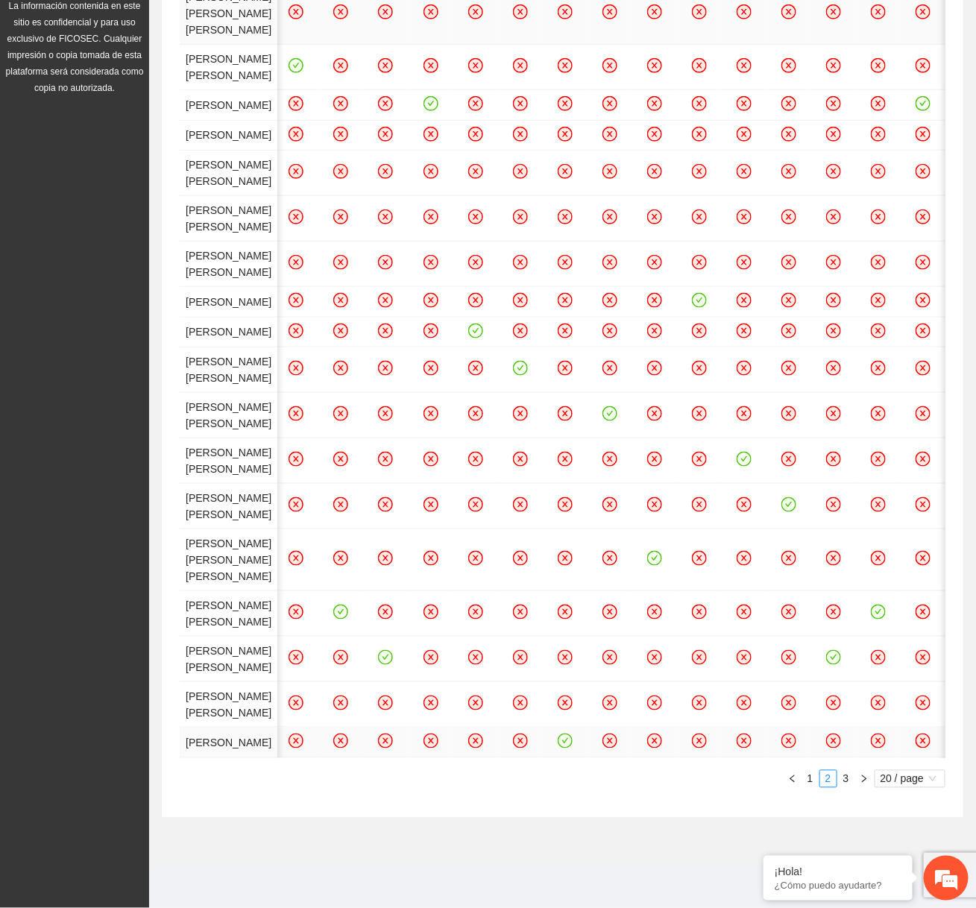
scroll to position [938, 0]
click at [846, 787] on link "3" at bounding box center [846, 779] width 16 height 16
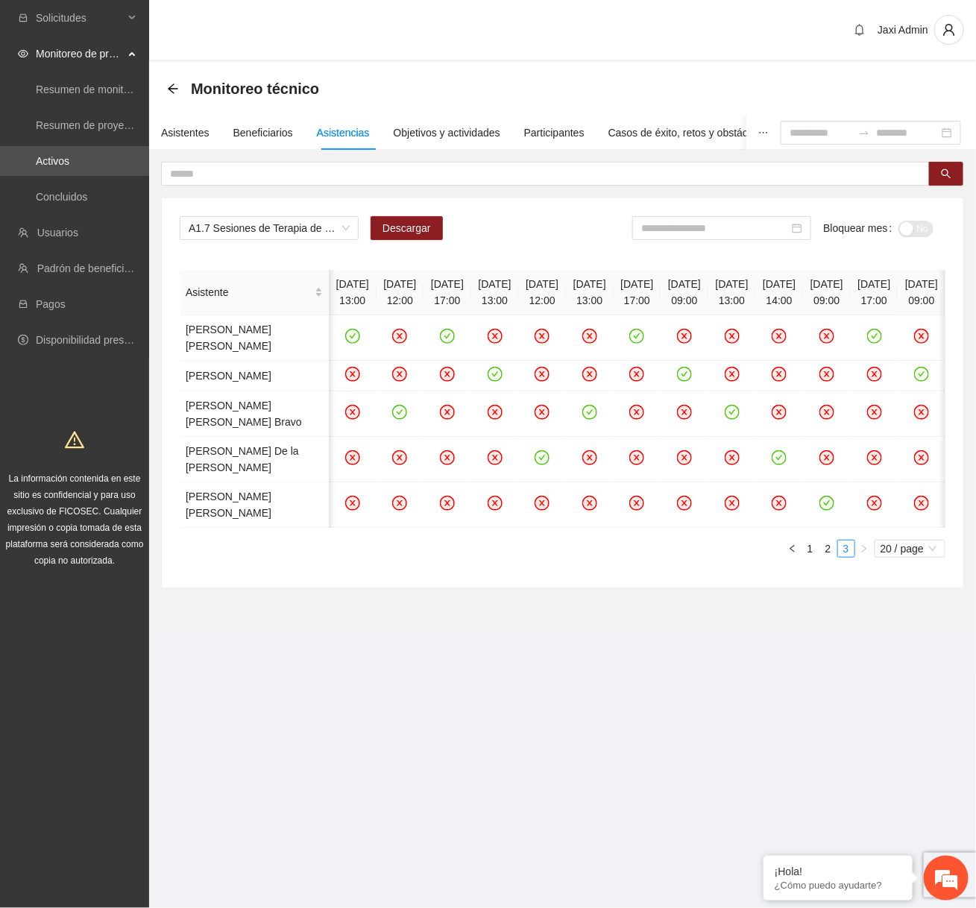
scroll to position [0, 226]
click at [827, 557] on link "2" at bounding box center [828, 548] width 16 height 16
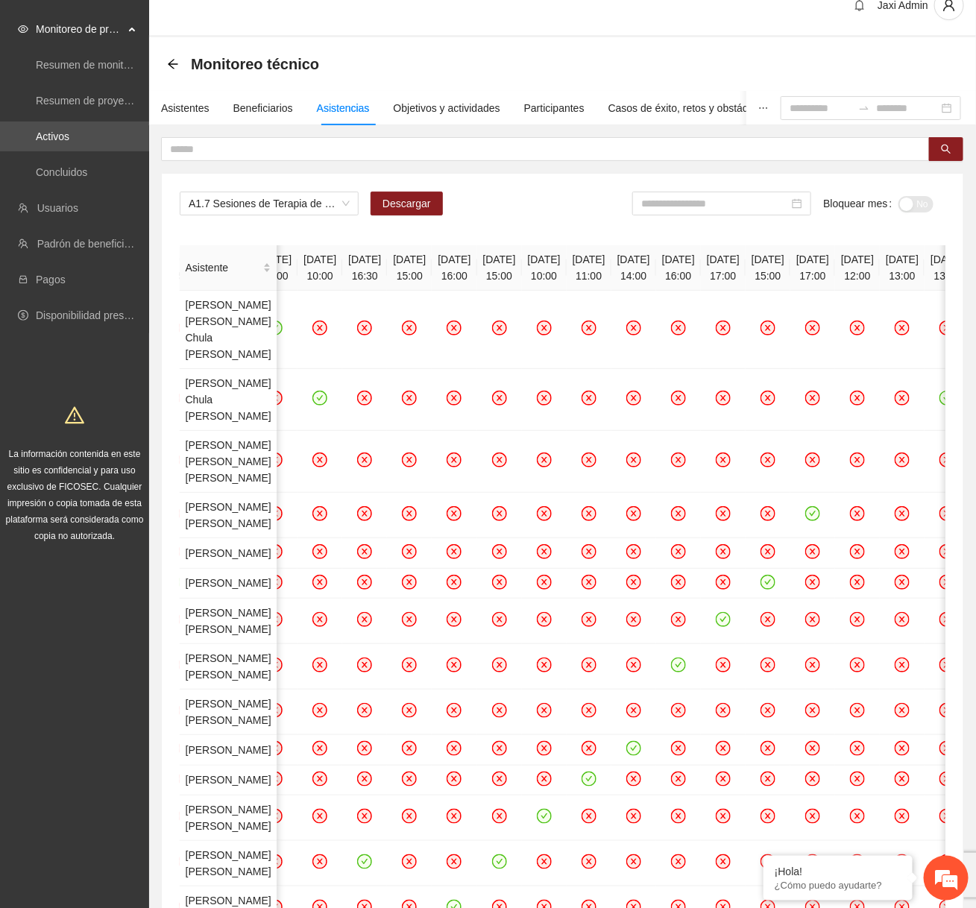
scroll to position [27, 0]
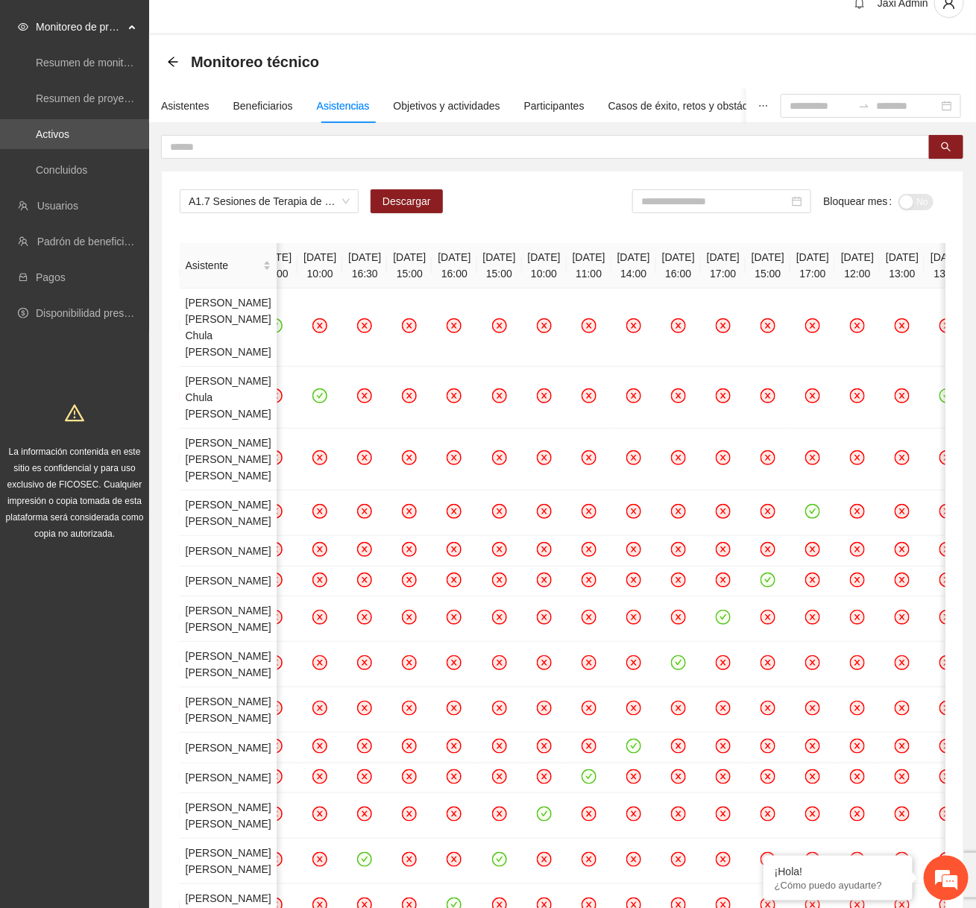
drag, startPoint x: 634, startPoint y: 256, endPoint x: 681, endPoint y: 271, distance: 49.3
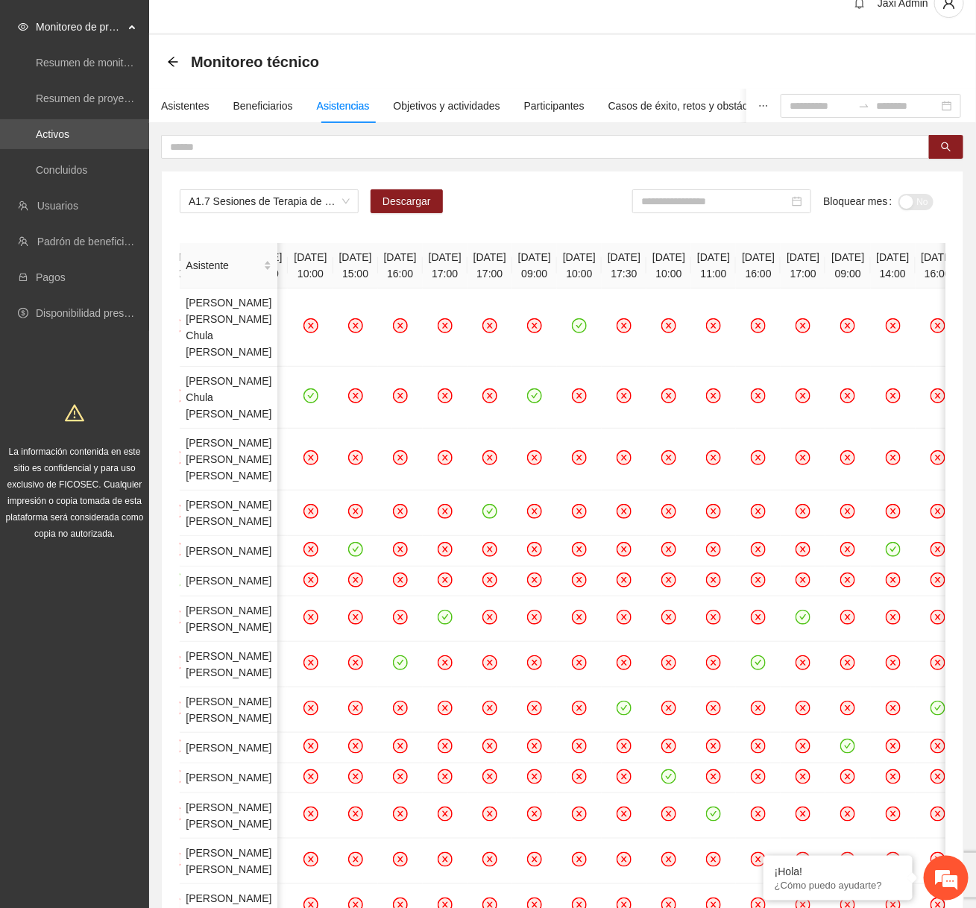
scroll to position [0, 1380]
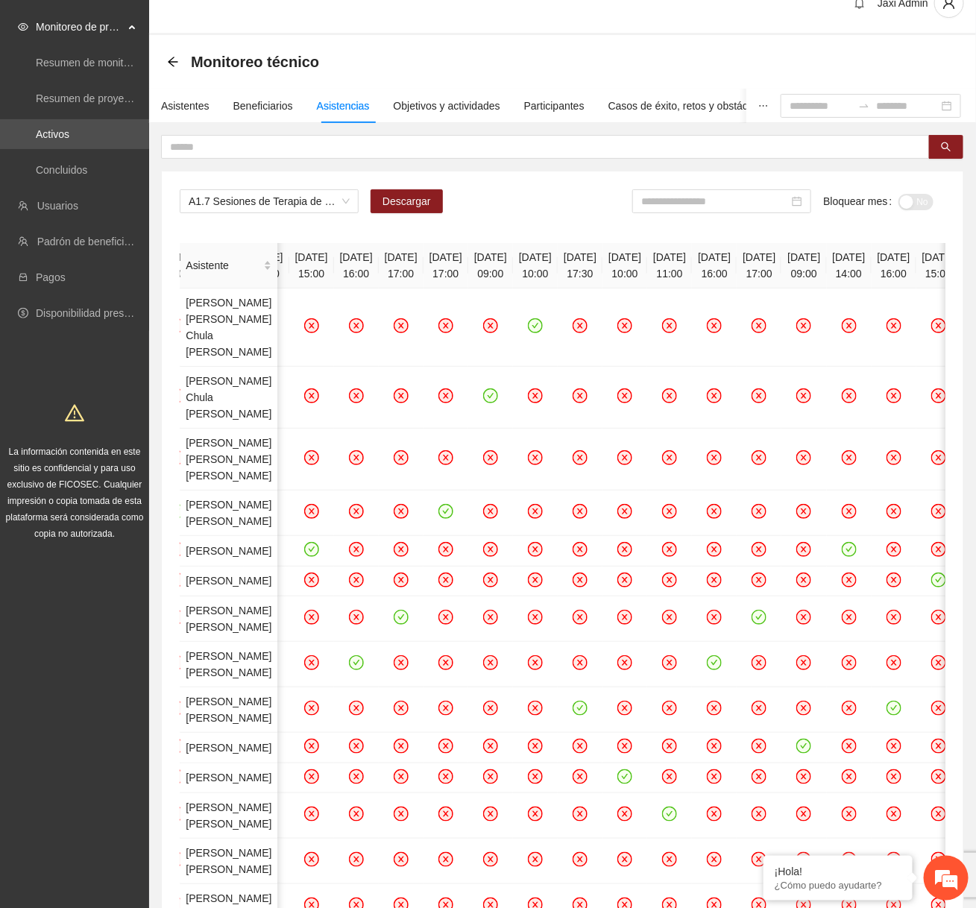
scroll to position [0, 1373]
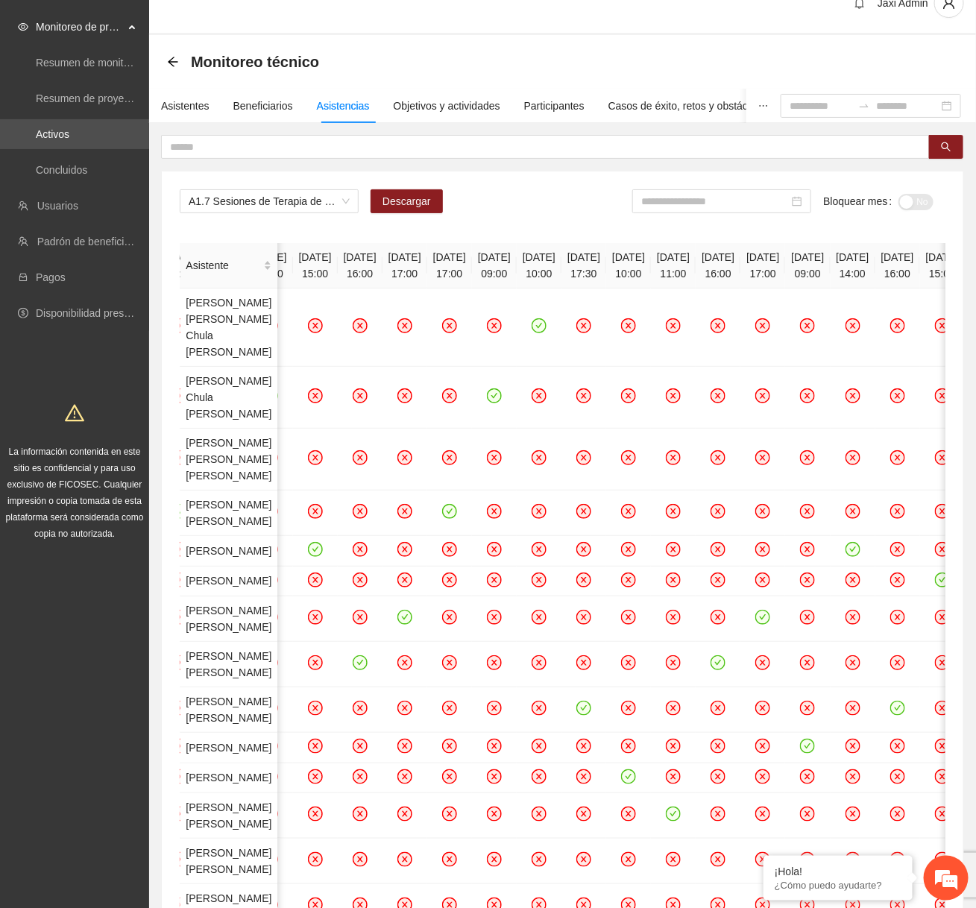
click at [24, 262] on th "[DATE] 15:00" at bounding box center [1, 265] width 45 height 45
click at [204, 111] on div "Asistentes" at bounding box center [185, 106] width 48 height 16
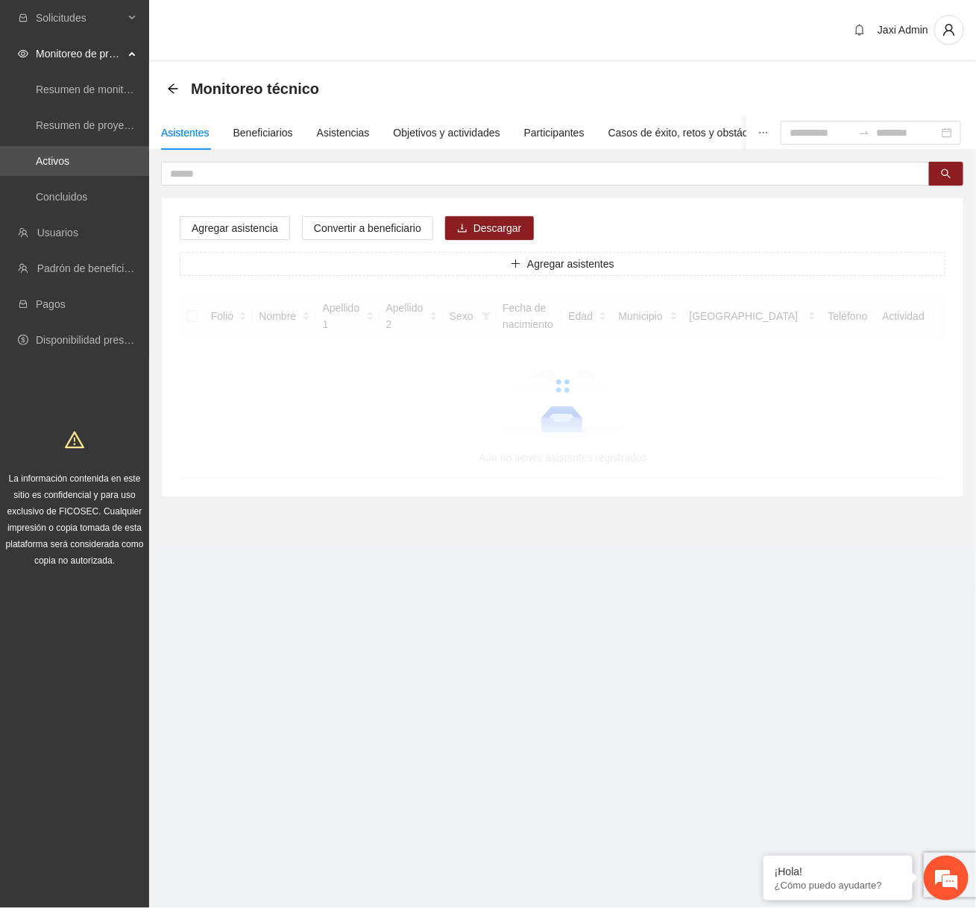
scroll to position [0, 0]
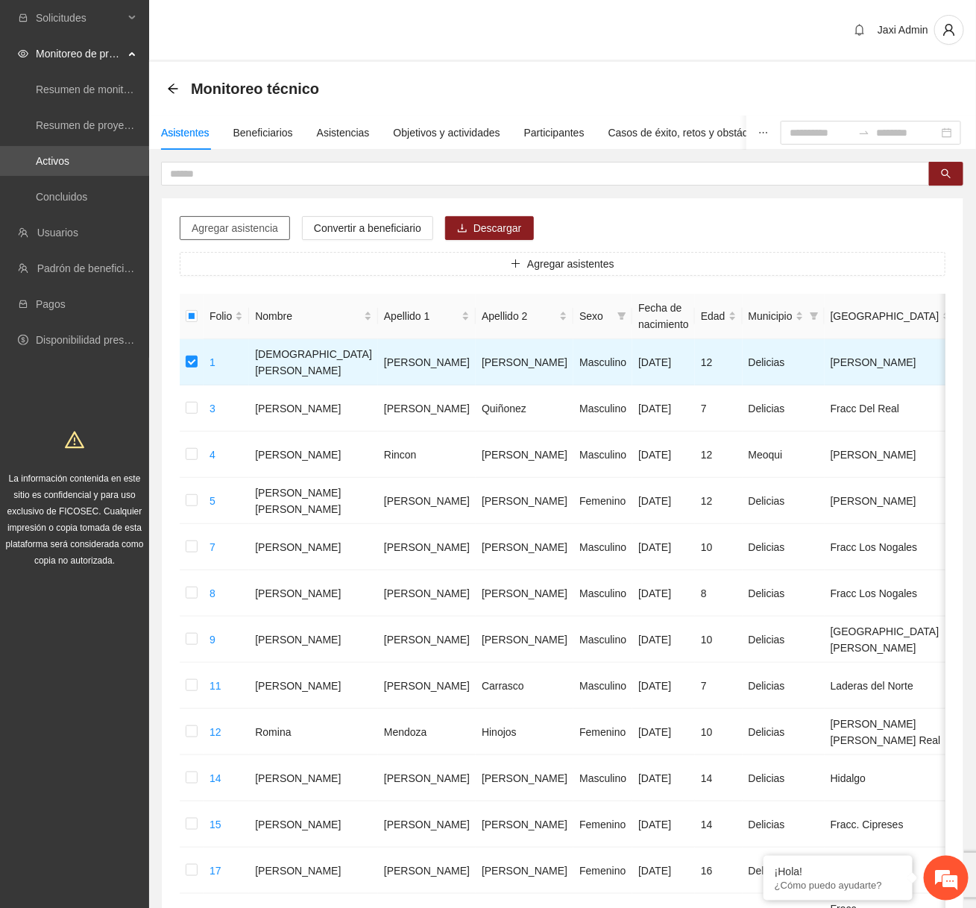
click at [249, 229] on span "Agregar asistencia" at bounding box center [235, 228] width 86 height 16
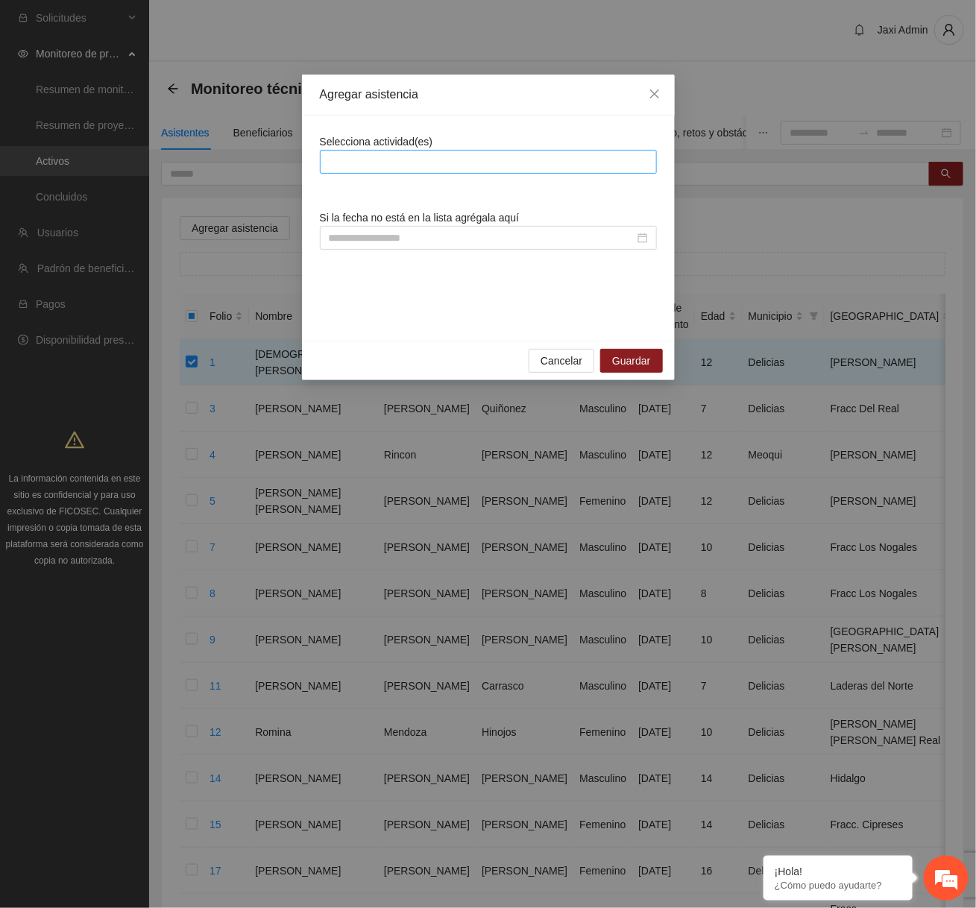
click at [421, 171] on div at bounding box center [488, 162] width 337 height 24
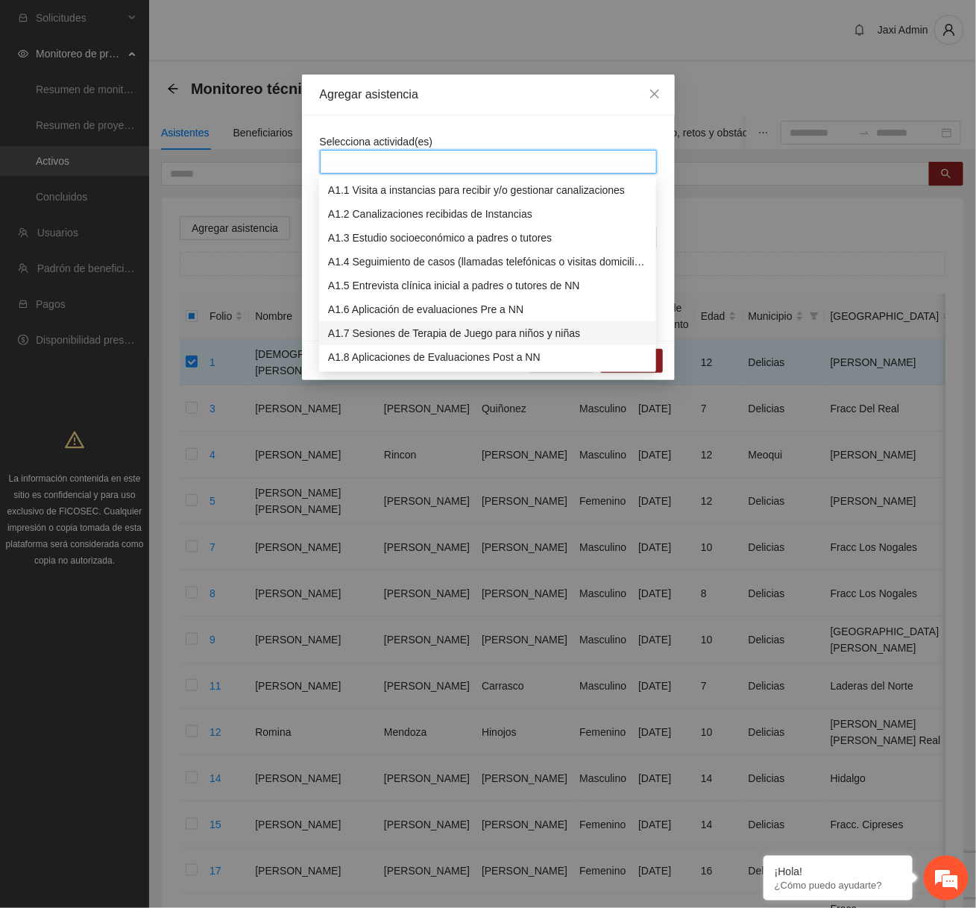
click at [380, 327] on div "A1.7 Sesiones de Terapia de Juego para niños y niñas" at bounding box center [487, 333] width 319 height 16
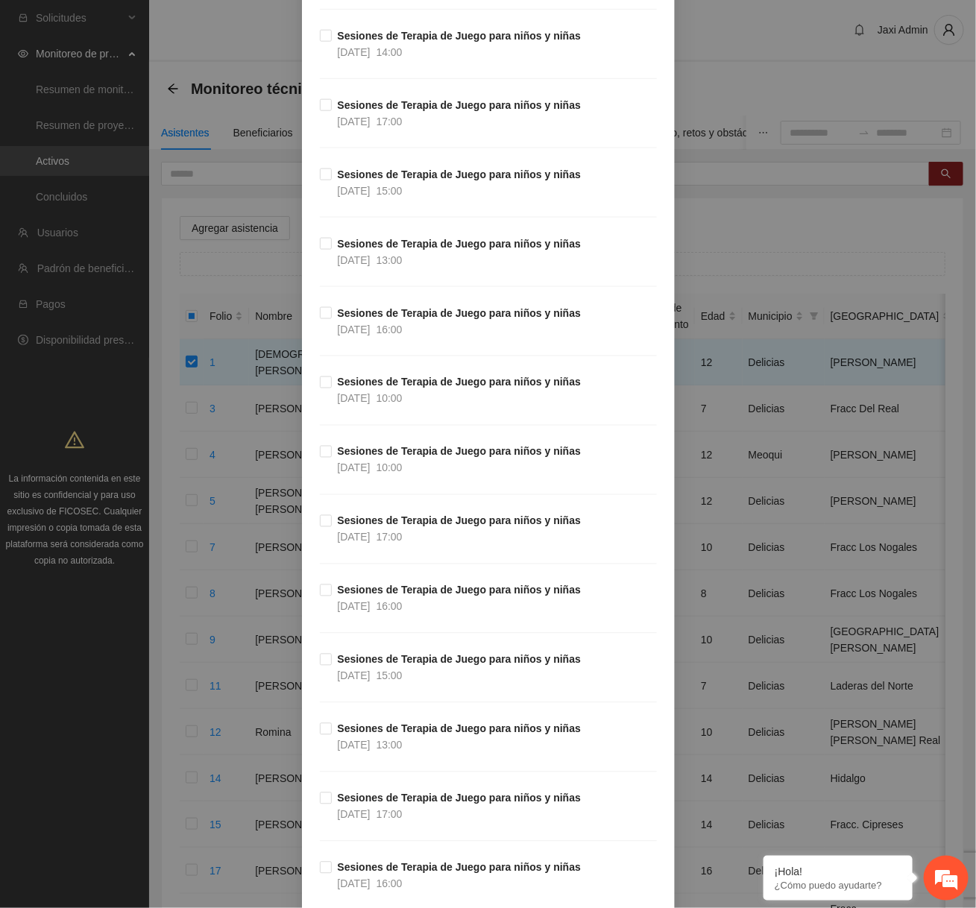
scroll to position [10786, 0]
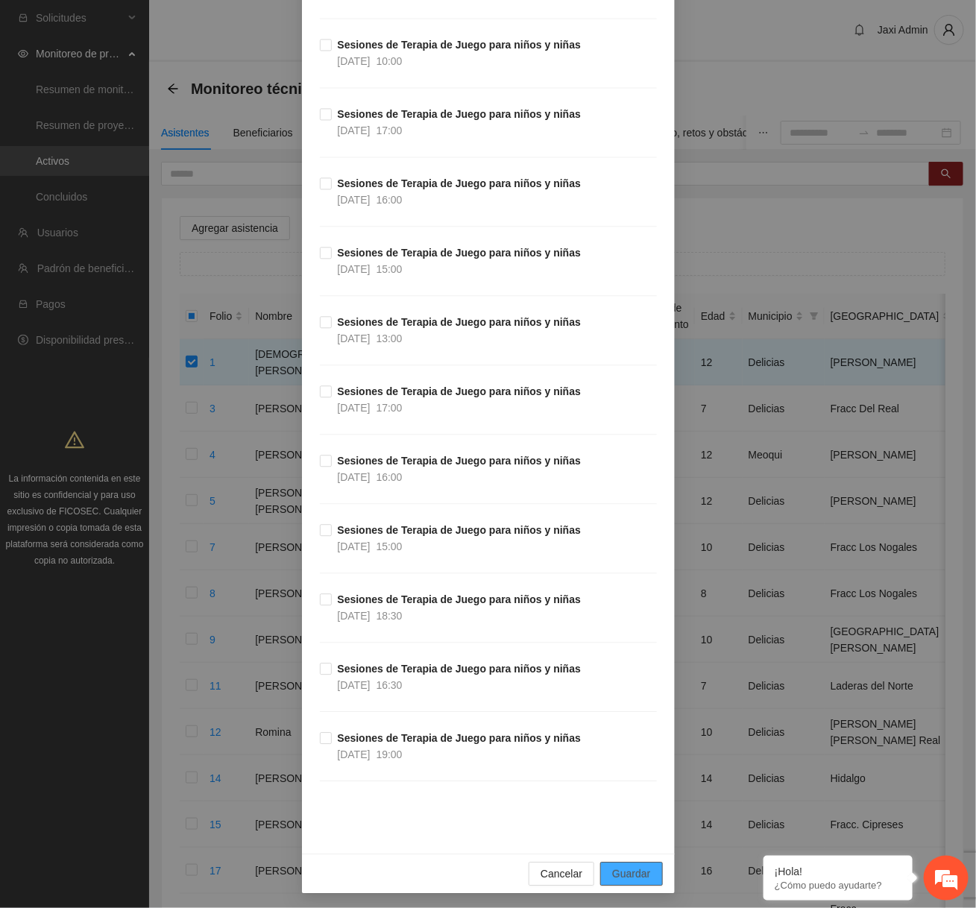
click at [637, 870] on span "Guardar" at bounding box center [631, 873] width 38 height 16
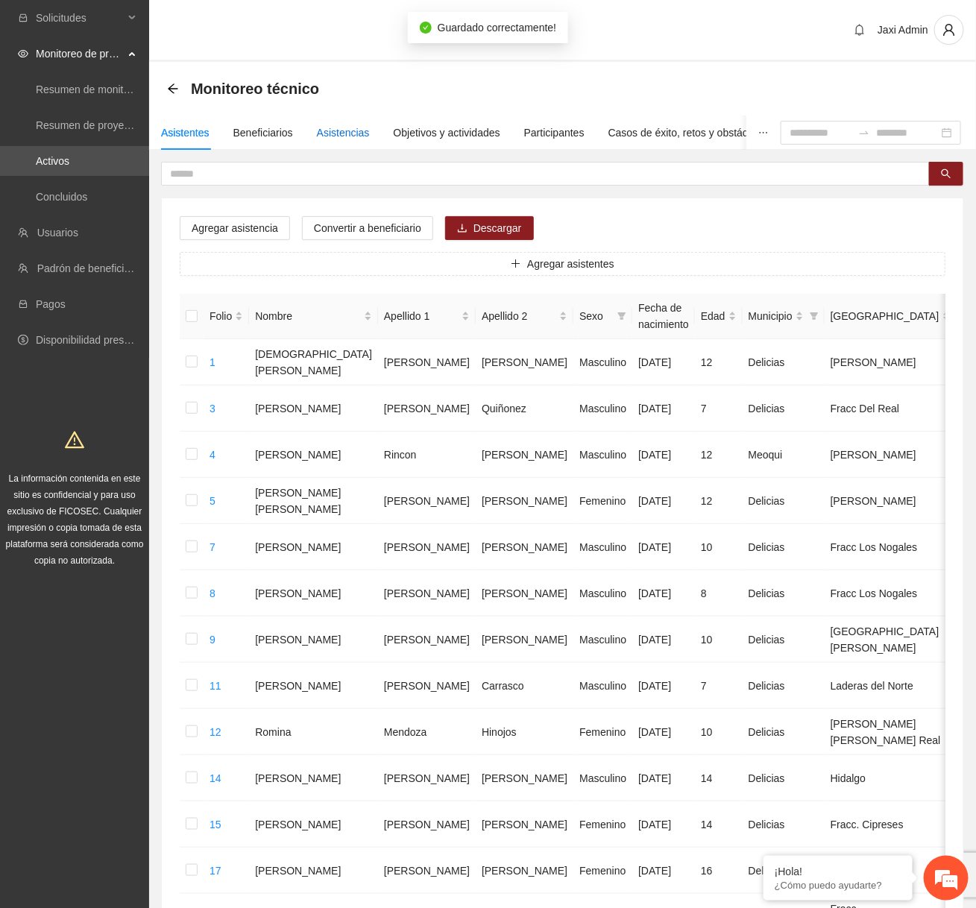
click at [362, 132] on div "Asistencias" at bounding box center [343, 132] width 53 height 16
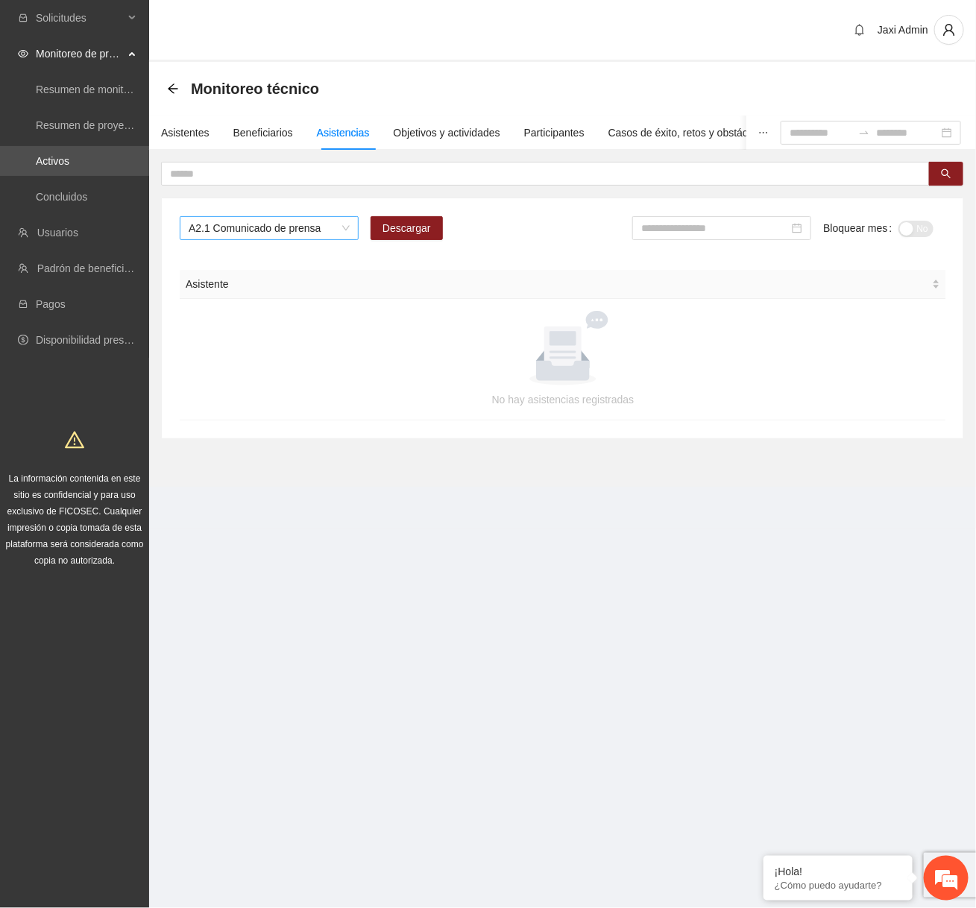
click at [320, 229] on span "A2.1 Comunicado de prensa" at bounding box center [269, 228] width 161 height 22
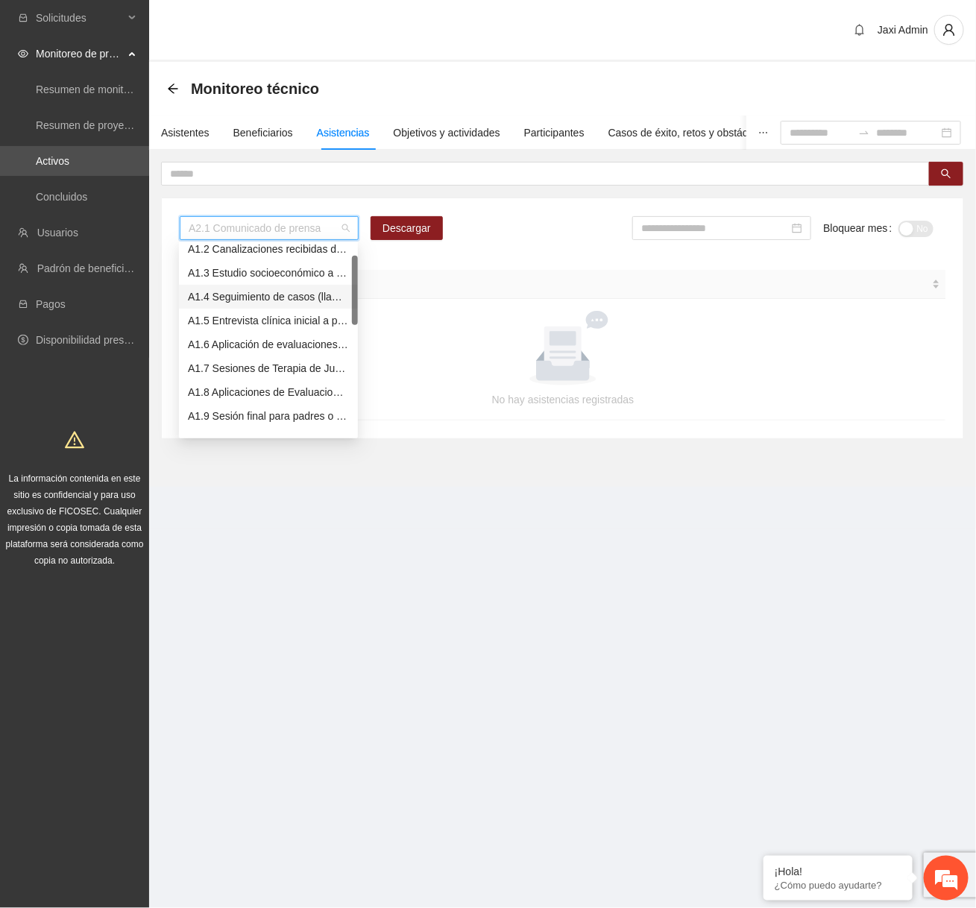
scroll to position [34, 0]
click at [254, 358] on div "A1.7 Sesiones de Terapia de Juego para niños y niñas" at bounding box center [268, 365] width 161 height 16
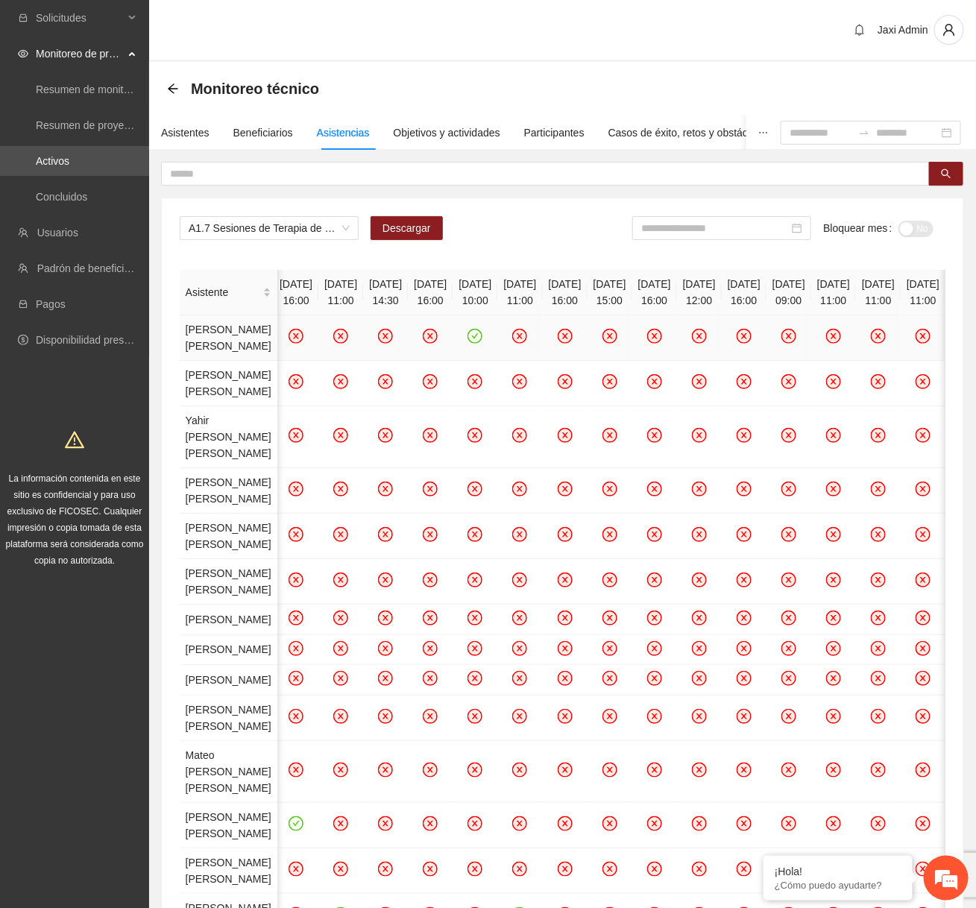
scroll to position [0, 13673]
click at [464, 284] on th "[DATE] 10:00" at bounding box center [474, 292] width 45 height 45
click at [473, 343] on icon "check-circle" at bounding box center [475, 336] width 13 height 13
